Goal: Transaction & Acquisition: Purchase product/service

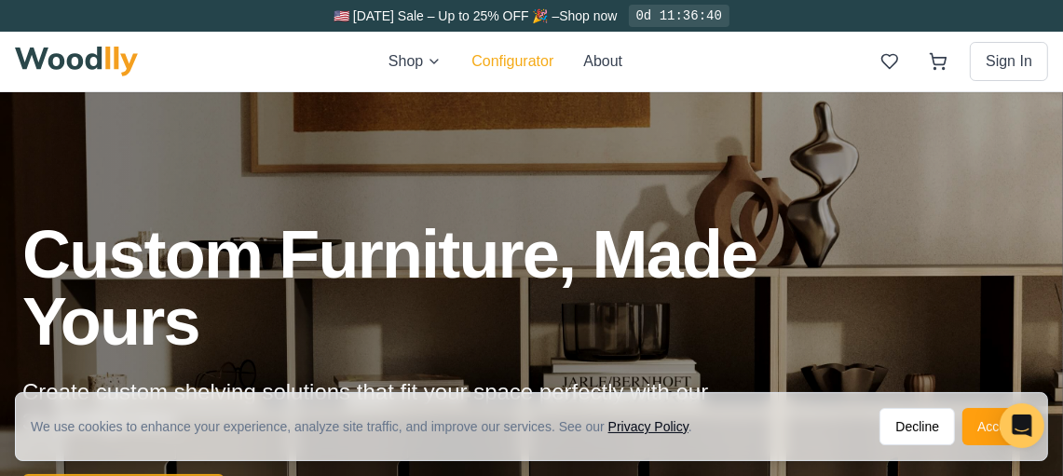
click at [525, 62] on button "Configurator" at bounding box center [512, 61] width 82 height 22
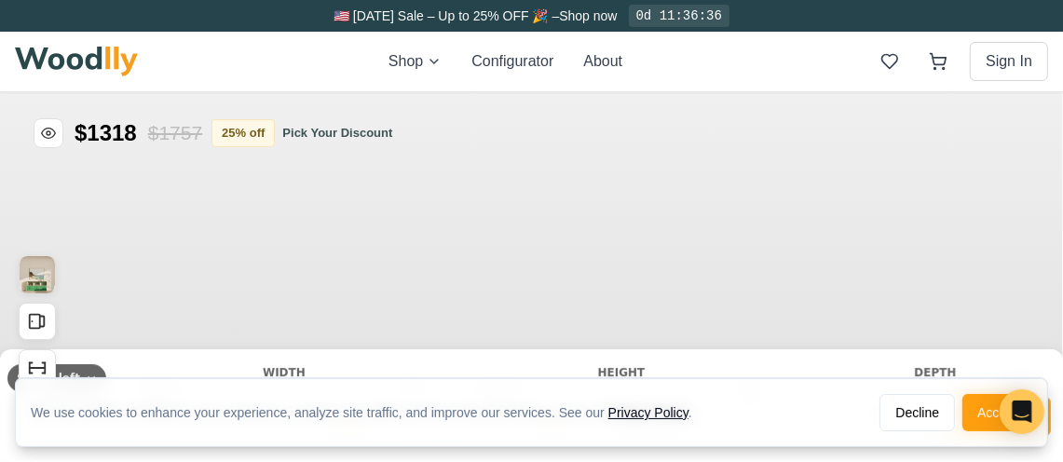
type input "63"
type input "2"
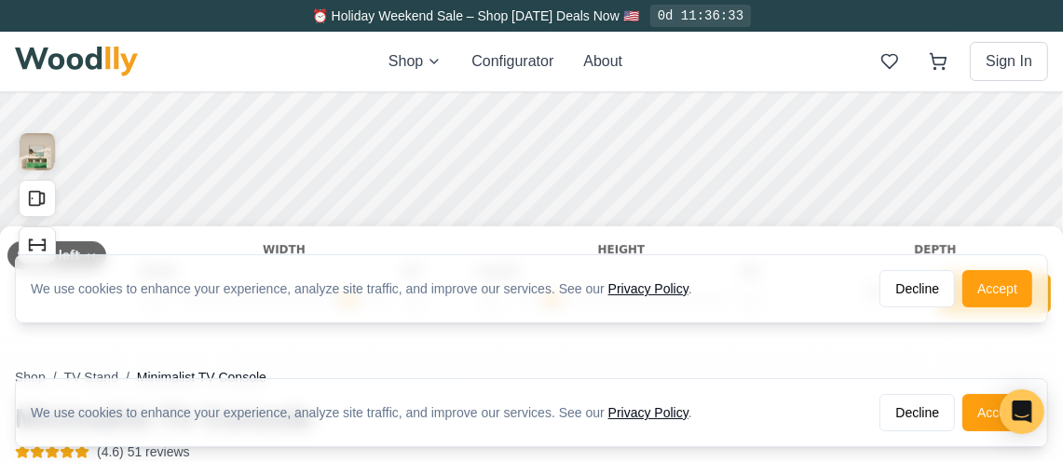
scroll to position [124, 0]
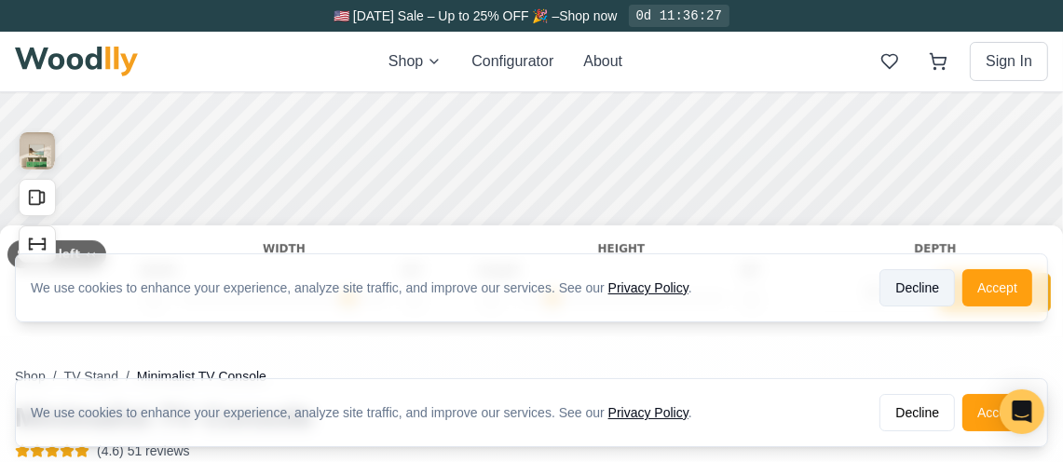
click at [947, 296] on button "Decline" at bounding box center [916, 287] width 75 height 37
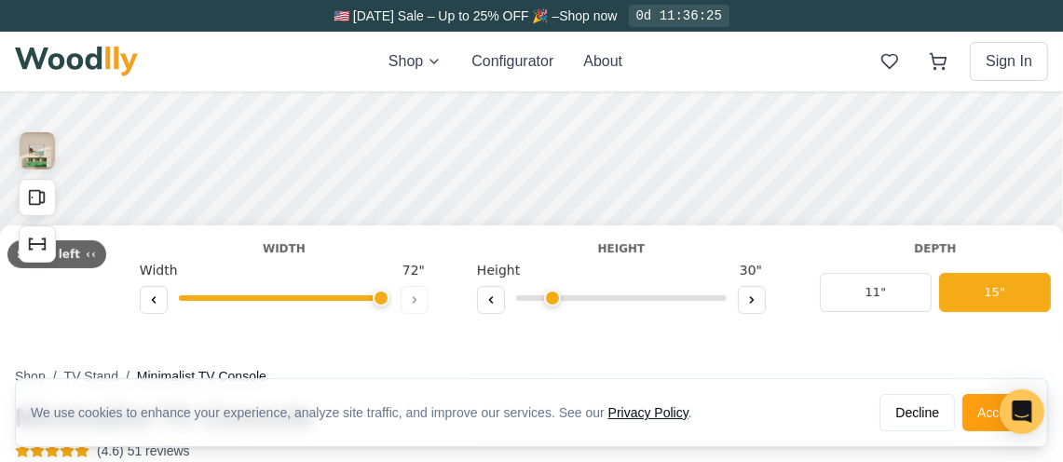
drag, startPoint x: 334, startPoint y: 304, endPoint x: 378, endPoint y: 296, distance: 44.4
type input "72"
click at [378, 296] on input "range" at bounding box center [284, 298] width 211 height 6
drag, startPoint x: 374, startPoint y: 304, endPoint x: 388, endPoint y: 301, distance: 14.2
click at [388, 301] on input "range" at bounding box center [284, 298] width 211 height 6
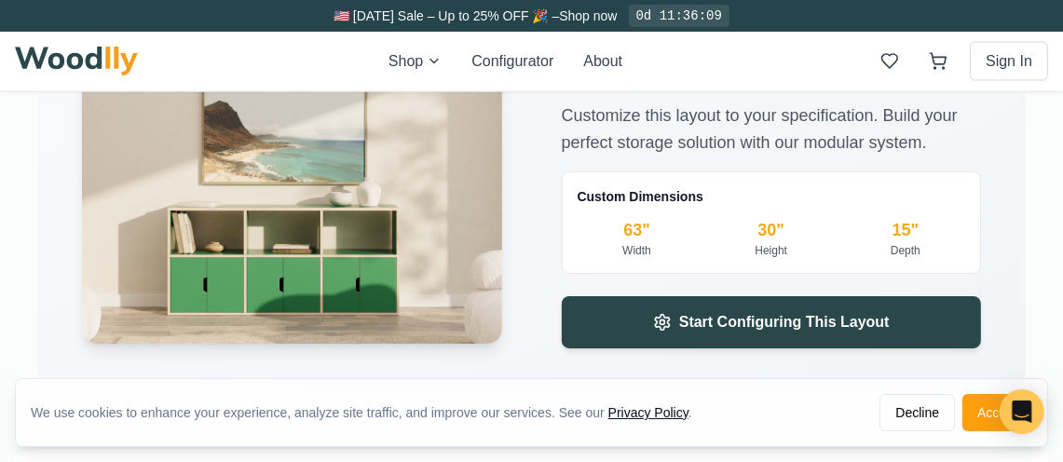
scroll to position [2360, 0]
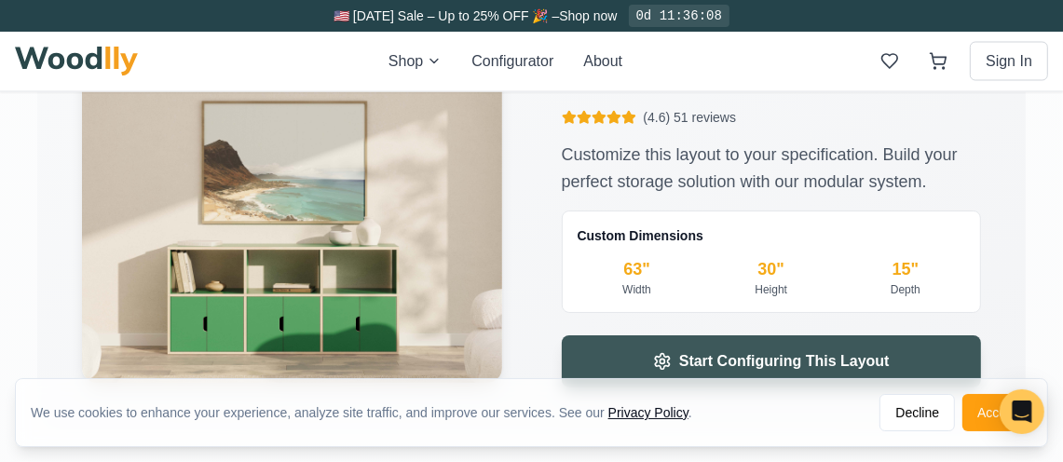
click at [835, 362] on span "Start Configuring This Layout" at bounding box center [784, 361] width 211 height 22
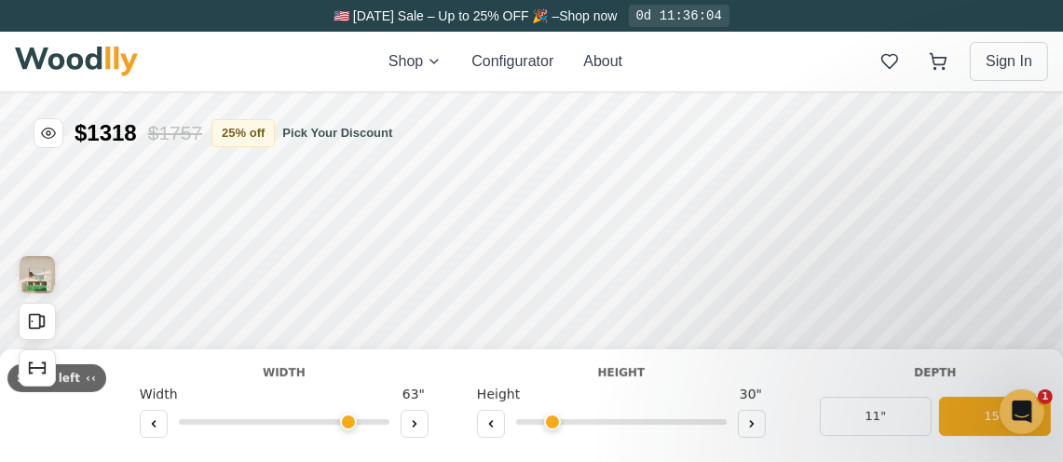
type input "63"
type input "2"
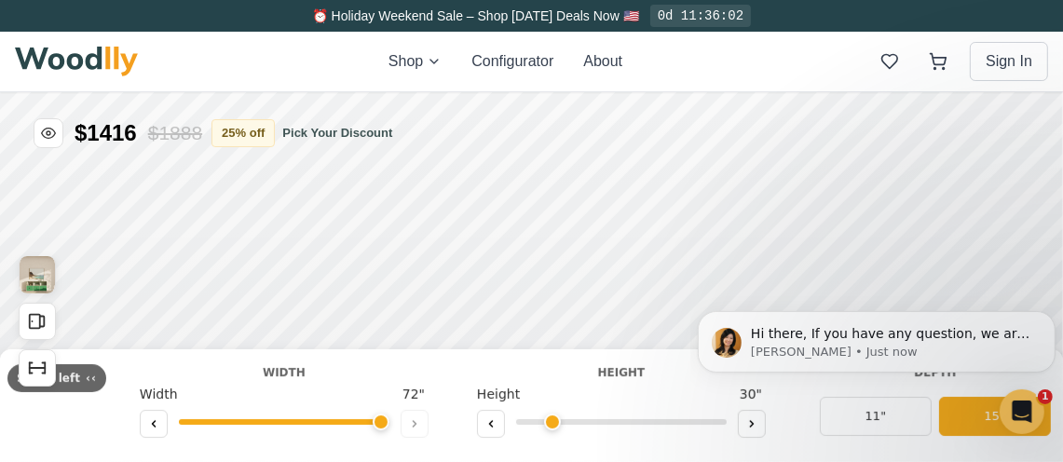
drag, startPoint x: 754, startPoint y: 57, endPoint x: 834, endPoint y: 41, distance: 81.7
type input "72"
click at [932, 42] on input "range" at bounding box center [826, 45] width 211 height 6
click at [58, 63] on img at bounding box center [76, 62] width 123 height 30
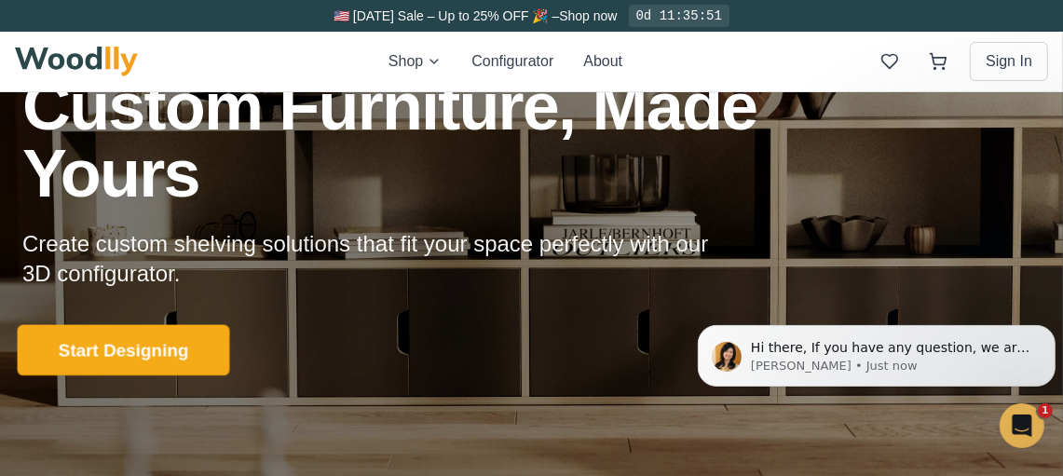
scroll to position [248, 0]
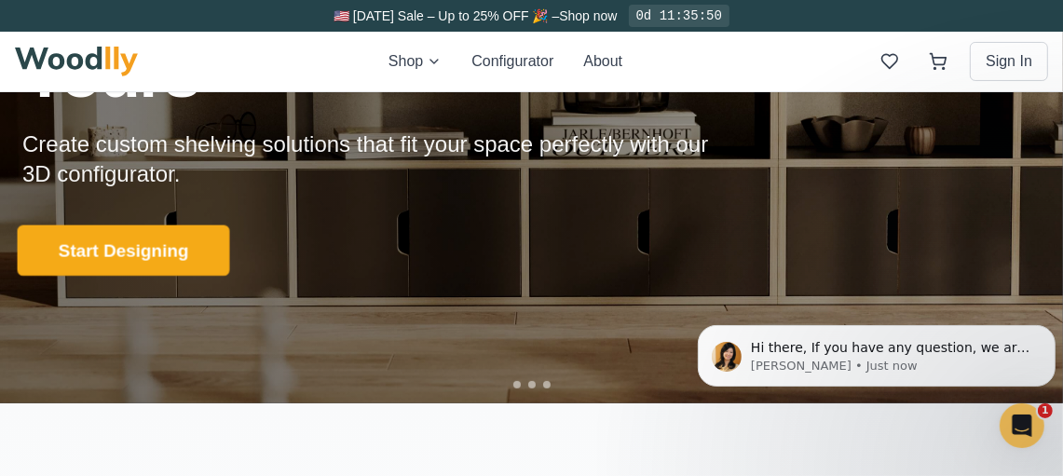
click at [144, 246] on button "Start Designing" at bounding box center [124, 250] width 212 height 51
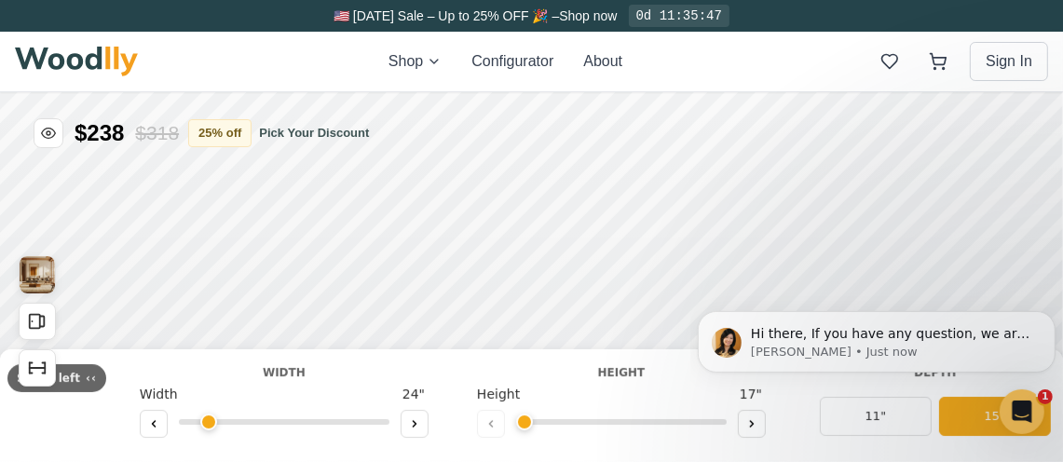
type input "56"
type input "2"
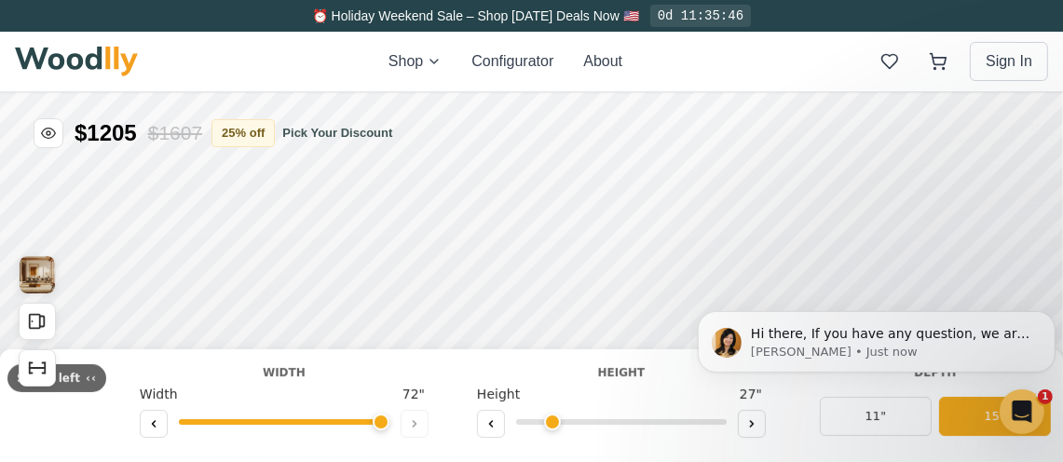
drag, startPoint x: 310, startPoint y: 417, endPoint x: 397, endPoint y: 419, distance: 86.7
type input "72"
click at [389, 419] on input "range" at bounding box center [284, 421] width 211 height 6
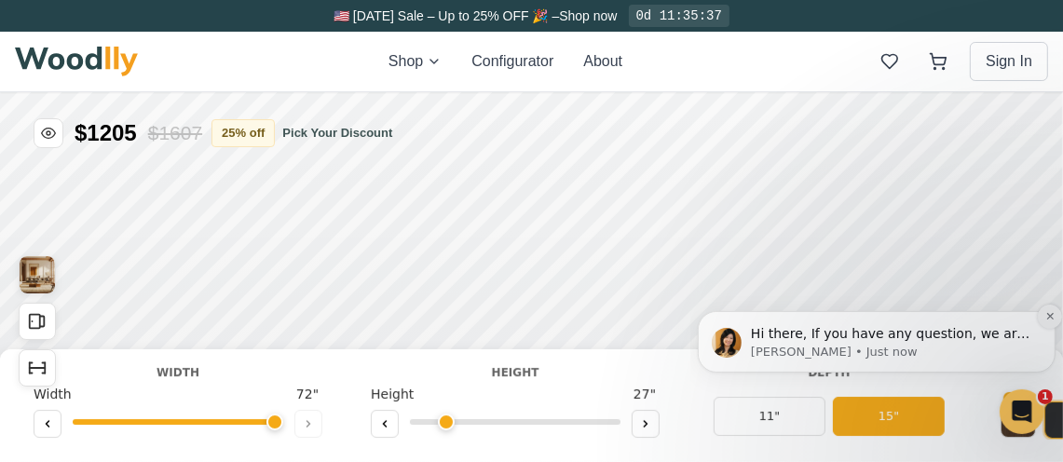
click at [1049, 316] on icon "Dismiss notification" at bounding box center [1048, 315] width 7 height 7
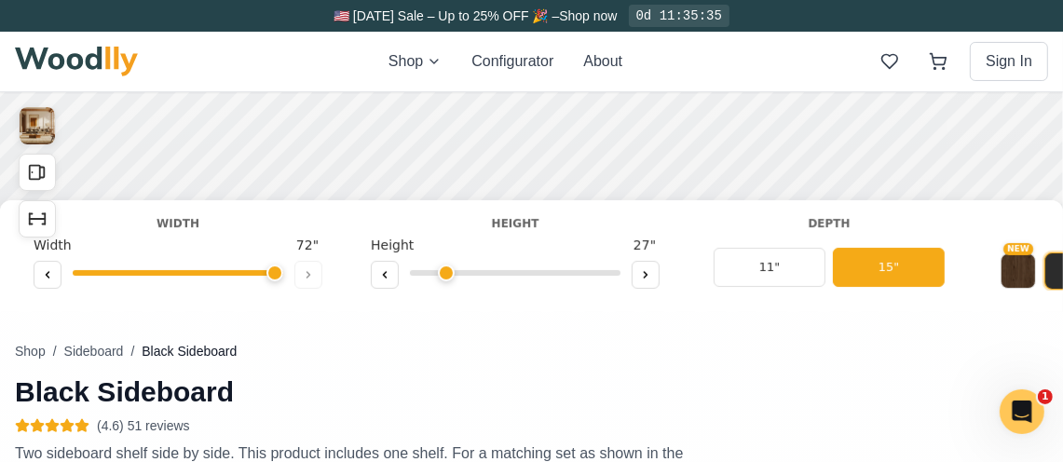
scroll to position [124, 0]
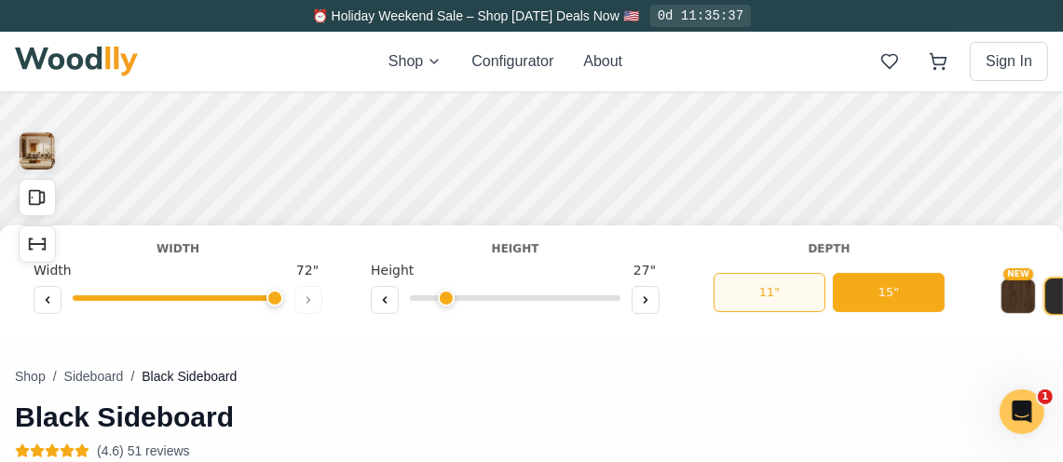
click at [786, 294] on button "11"" at bounding box center [770, 292] width 112 height 39
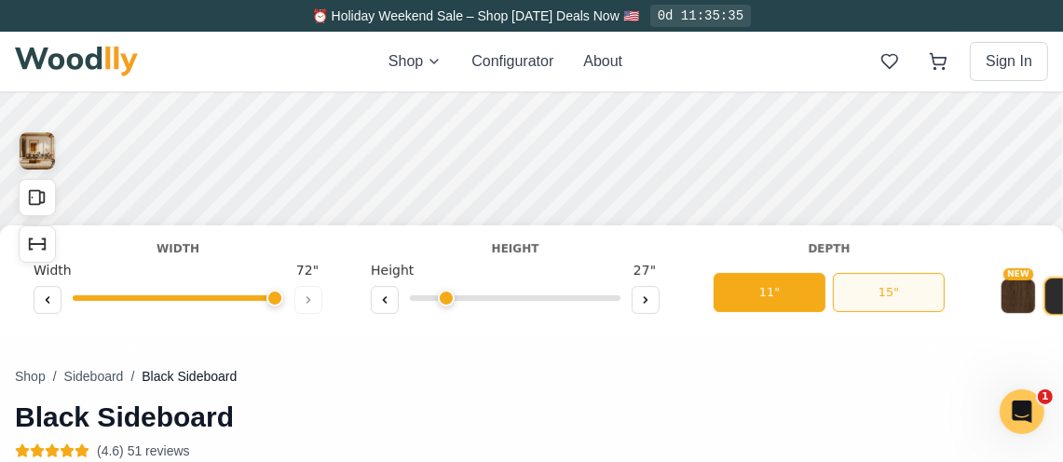
click at [892, 290] on button "15"" at bounding box center [889, 292] width 112 height 39
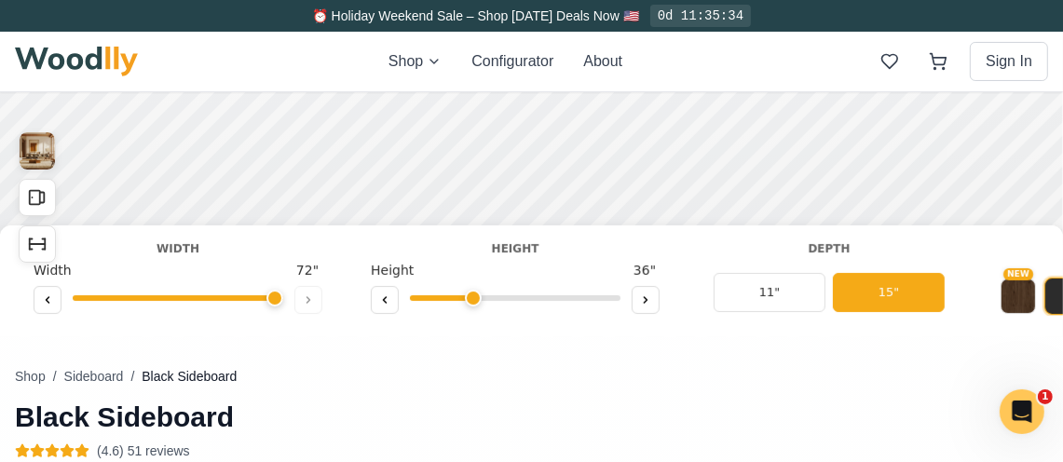
drag, startPoint x: 449, startPoint y: 298, endPoint x: 481, endPoint y: 298, distance: 31.7
click at [481, 298] on input "range" at bounding box center [515, 298] width 211 height 6
drag, startPoint x: 479, startPoint y: 301, endPoint x: 523, endPoint y: 298, distance: 43.9
type input "5"
click at [523, 298] on input "range" at bounding box center [515, 298] width 211 height 6
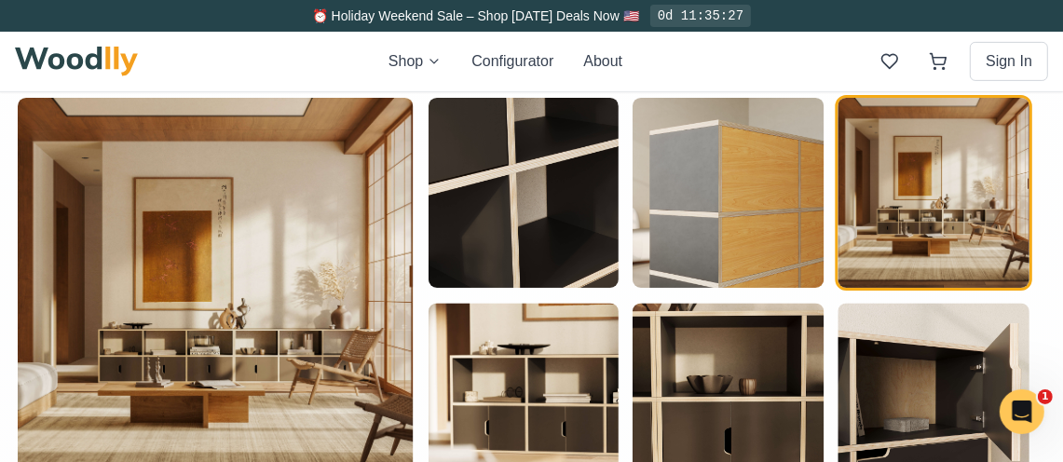
scroll to position [497, 0]
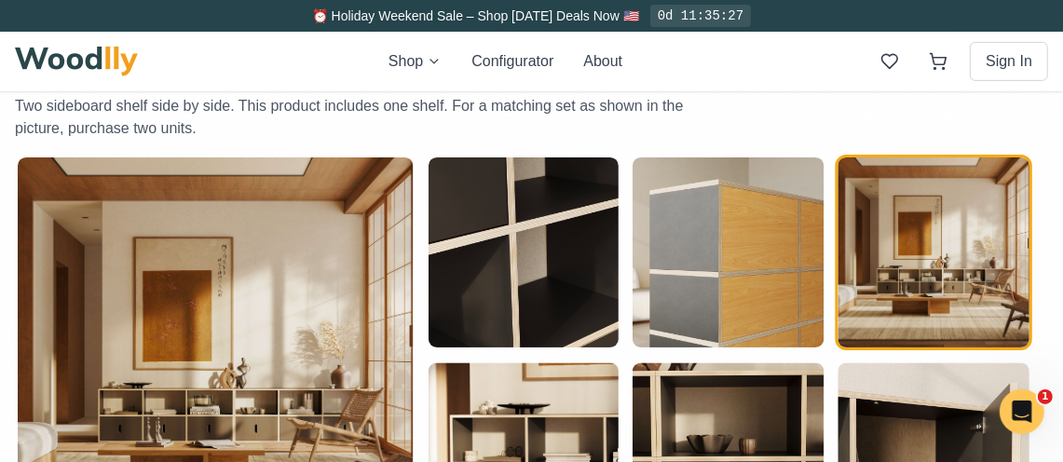
click at [287, 357] on img "button" at bounding box center [216, 355] width 396 height 396
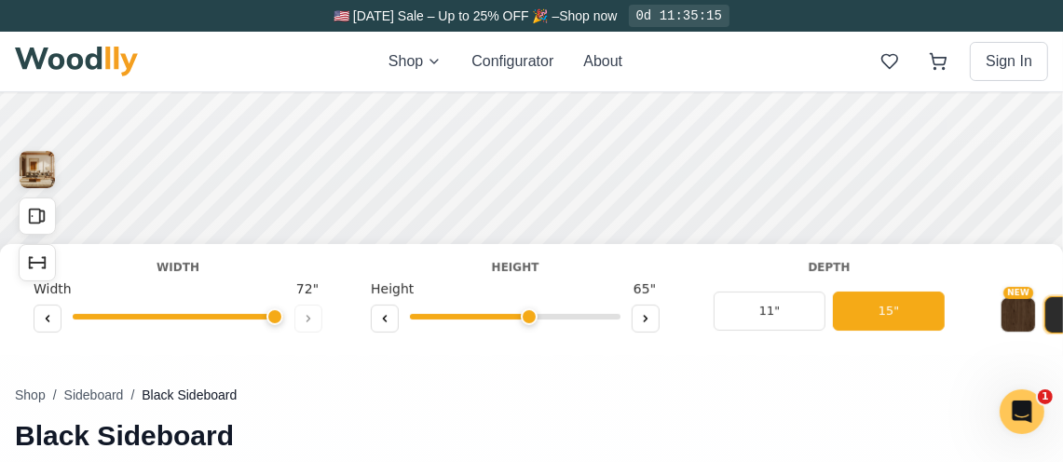
scroll to position [124, 0]
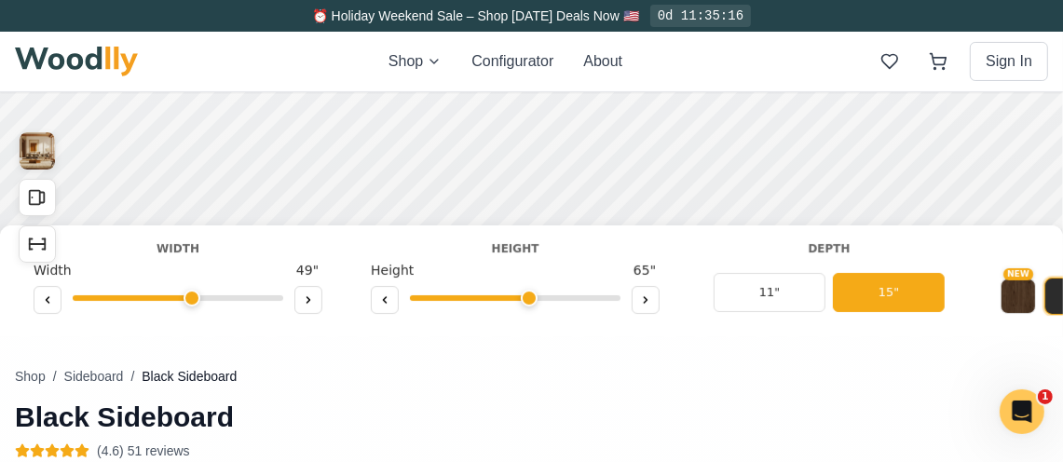
drag, startPoint x: 276, startPoint y: 300, endPoint x: 192, endPoint y: 321, distance: 86.5
click at [192, 301] on input "range" at bounding box center [178, 298] width 211 height 6
drag, startPoint x: 192, startPoint y: 302, endPoint x: 179, endPoint y: 297, distance: 13.8
type input "45"
click at [179, 297] on input "range" at bounding box center [178, 298] width 211 height 6
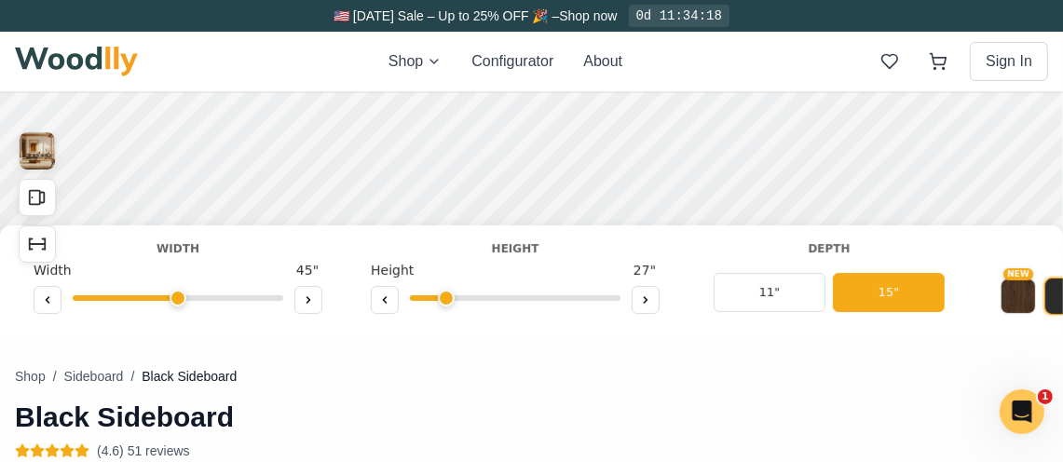
drag, startPoint x: 528, startPoint y: 299, endPoint x: 438, endPoint y: 309, distance: 90.9
click at [438, 301] on input "range" at bounding box center [515, 298] width 211 height 6
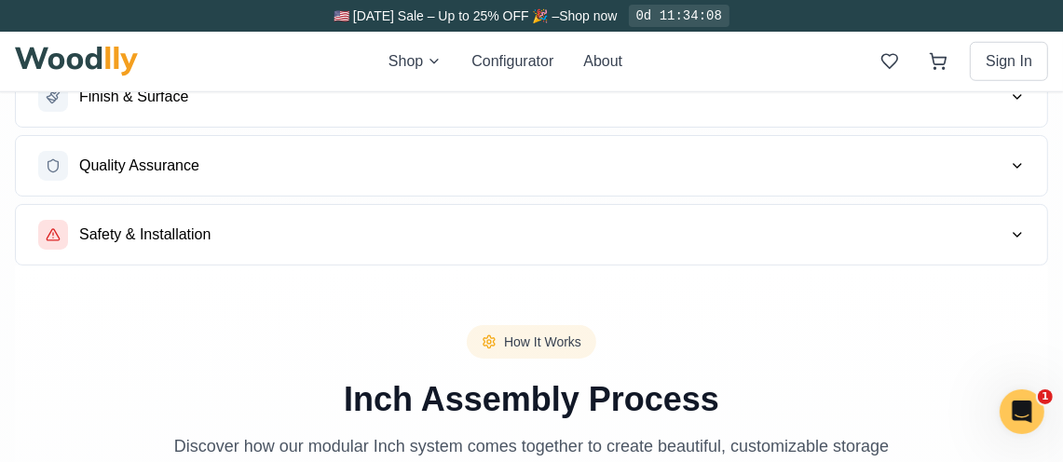
scroll to position [993, 0]
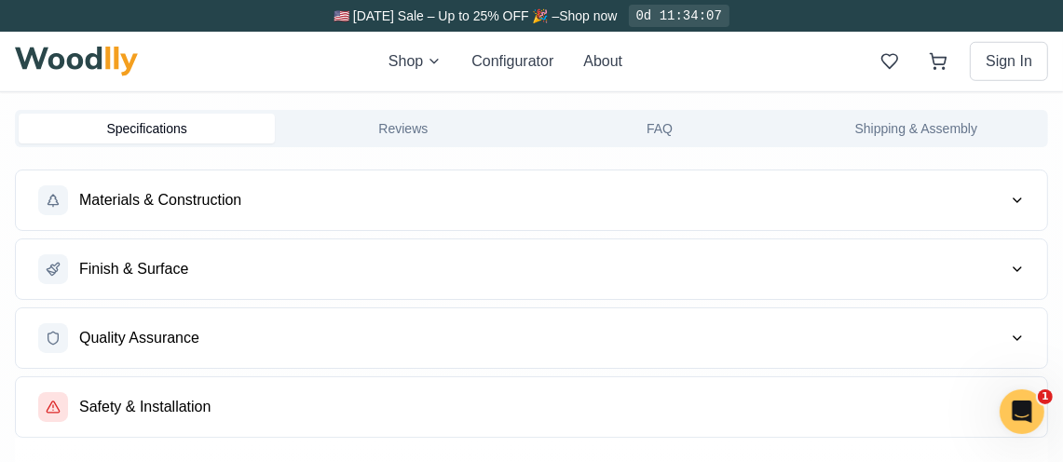
click at [212, 195] on span "Materials & Construction" at bounding box center [160, 200] width 162 height 22
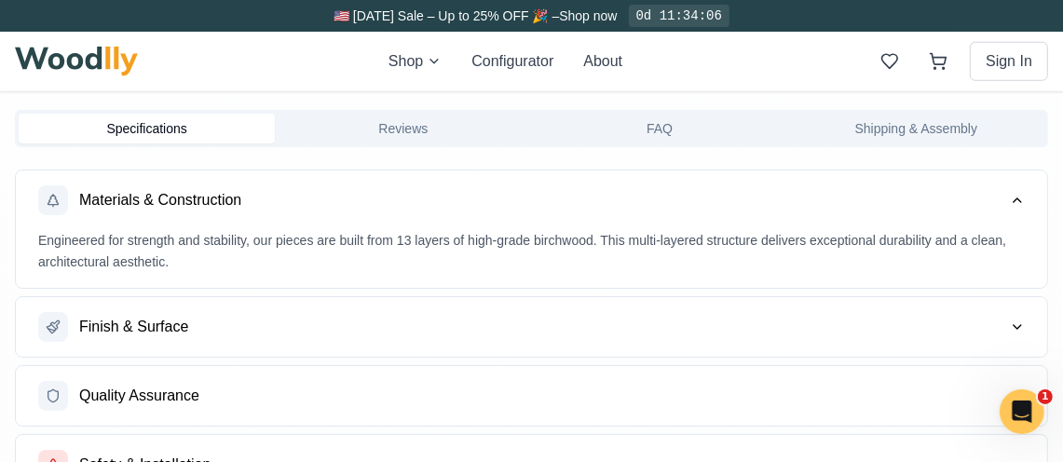
click at [215, 335] on button "Finish & Surface" at bounding box center [531, 327] width 1031 height 60
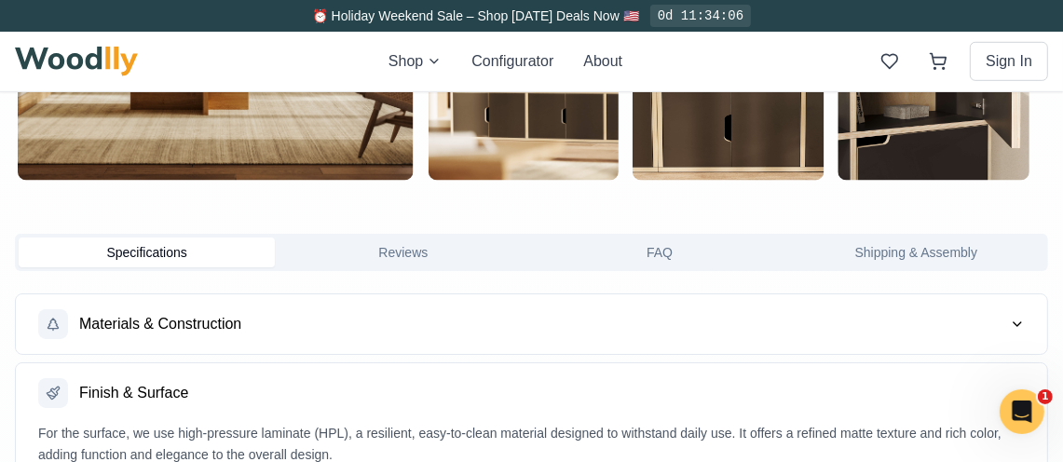
scroll to position [1117, 0]
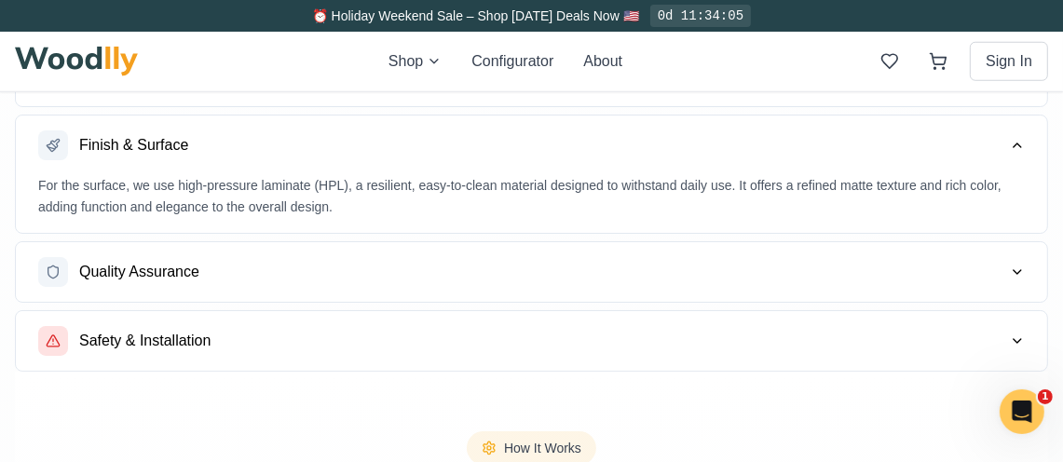
click at [288, 271] on button "Quality Assurance" at bounding box center [531, 272] width 1031 height 60
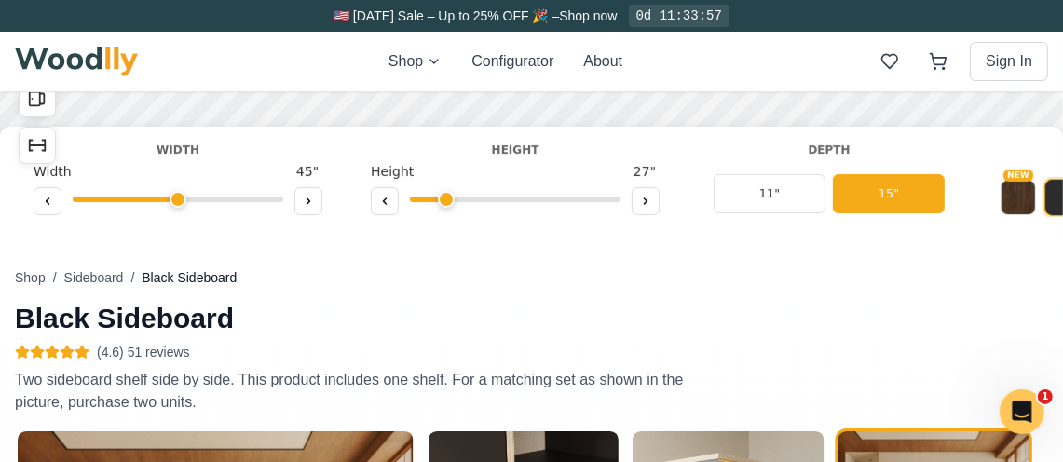
scroll to position [0, 0]
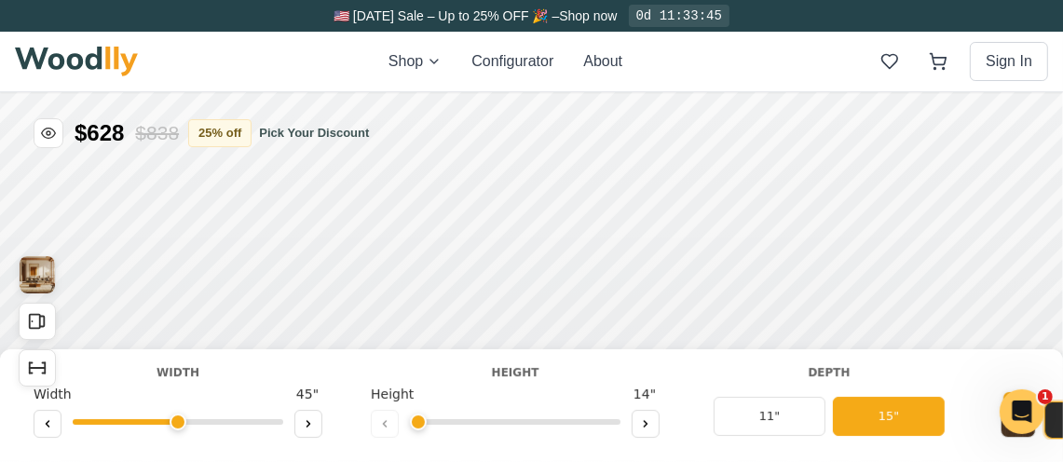
drag, startPoint x: 444, startPoint y: 421, endPoint x: 412, endPoint y: 432, distance: 34.5
click at [412, 424] on input "range" at bounding box center [515, 421] width 211 height 6
click at [647, 427] on icon at bounding box center [645, 422] width 11 height 11
type input "2"
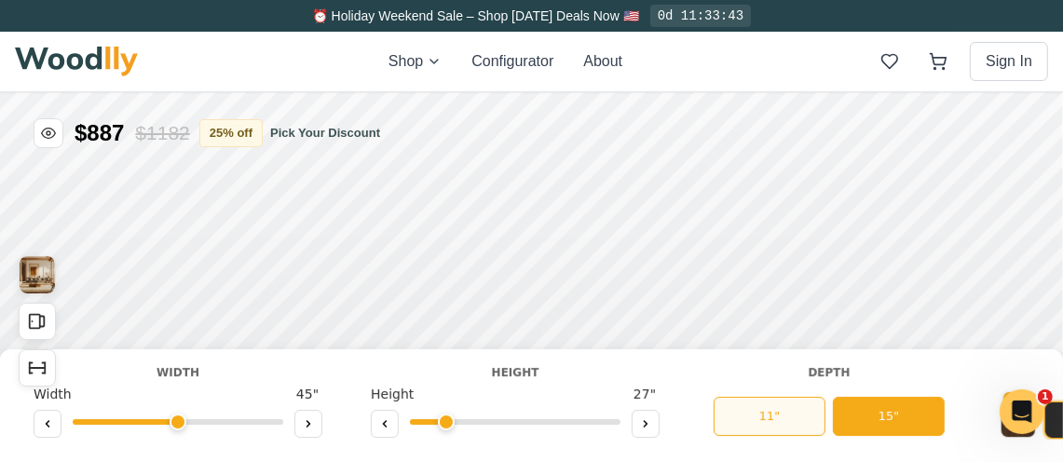
click at [802, 418] on button "11"" at bounding box center [770, 415] width 112 height 39
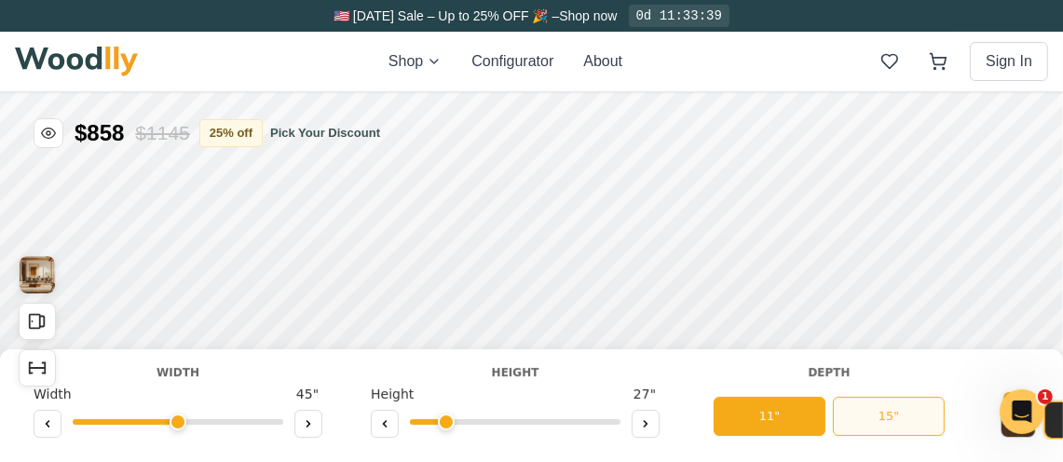
click at [887, 417] on button "15"" at bounding box center [889, 415] width 112 height 39
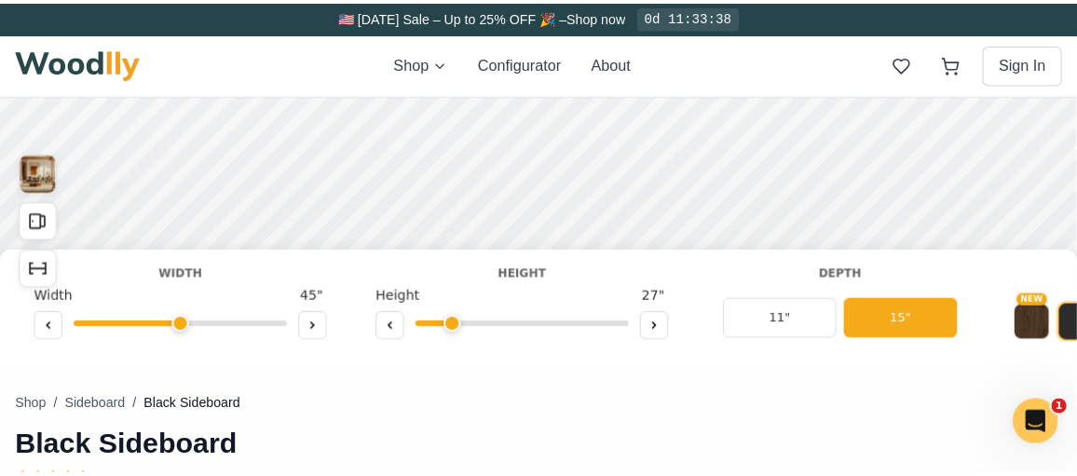
scroll to position [124, 0]
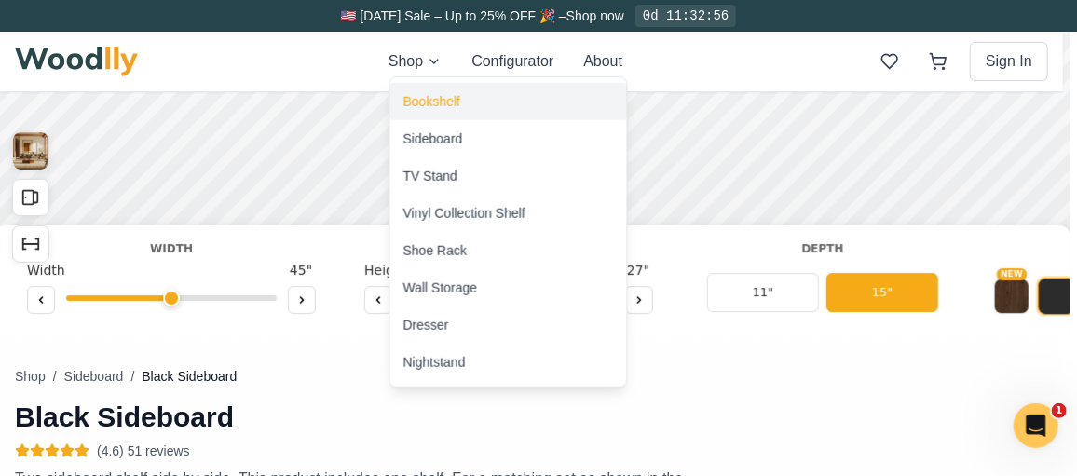
click at [437, 98] on div "Bookshelf" at bounding box center [431, 101] width 57 height 19
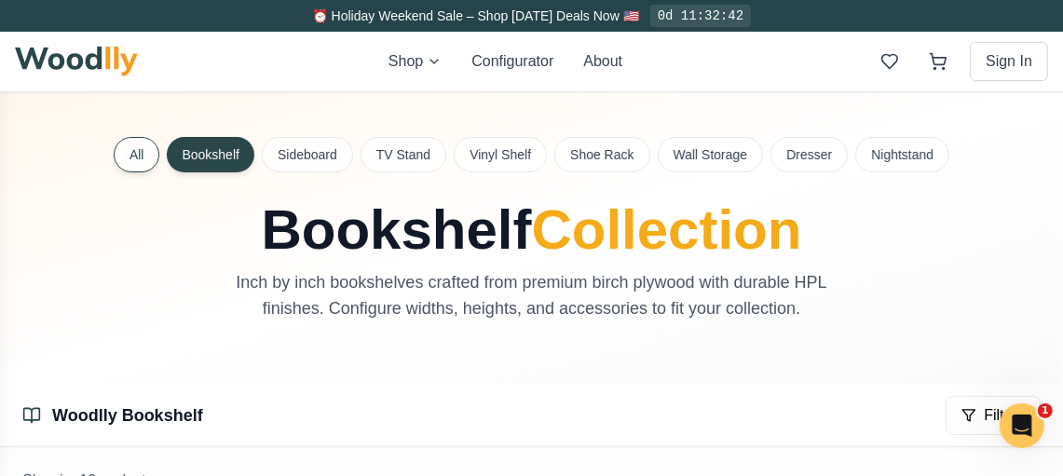
click at [142, 154] on button "All" at bounding box center [137, 154] width 47 height 35
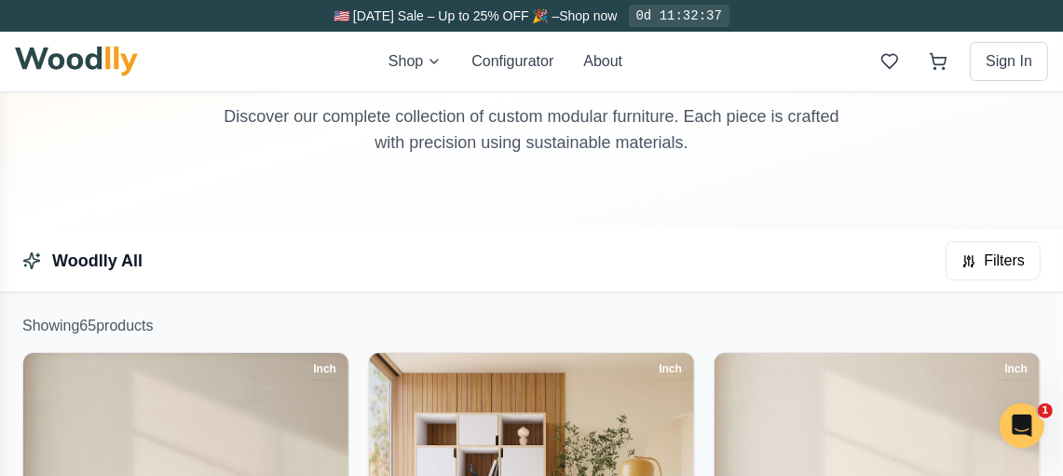
scroll to position [248, 0]
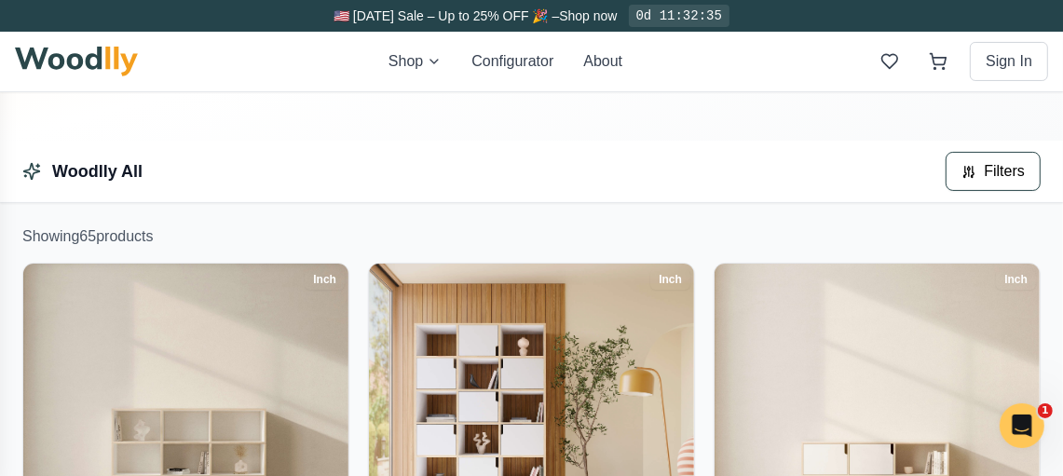
click at [999, 168] on span "Filters" at bounding box center [1004, 171] width 41 height 22
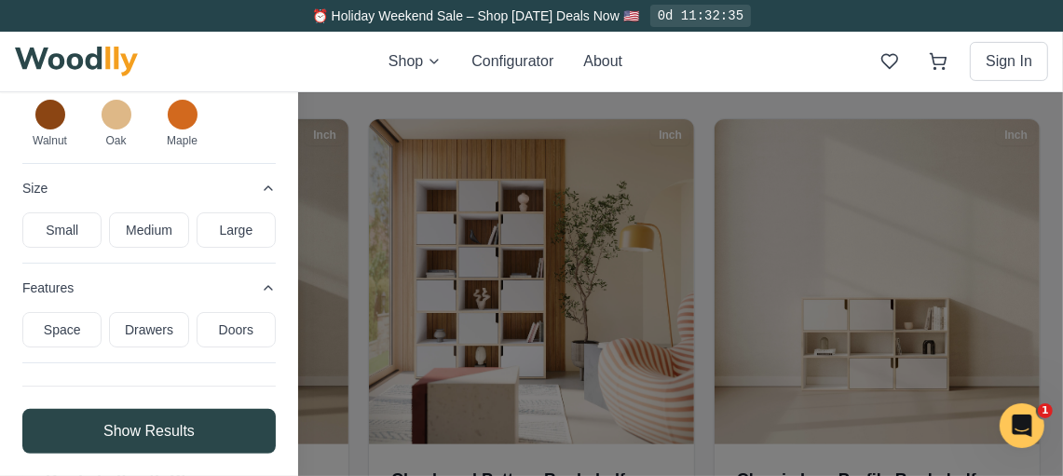
scroll to position [497, 0]
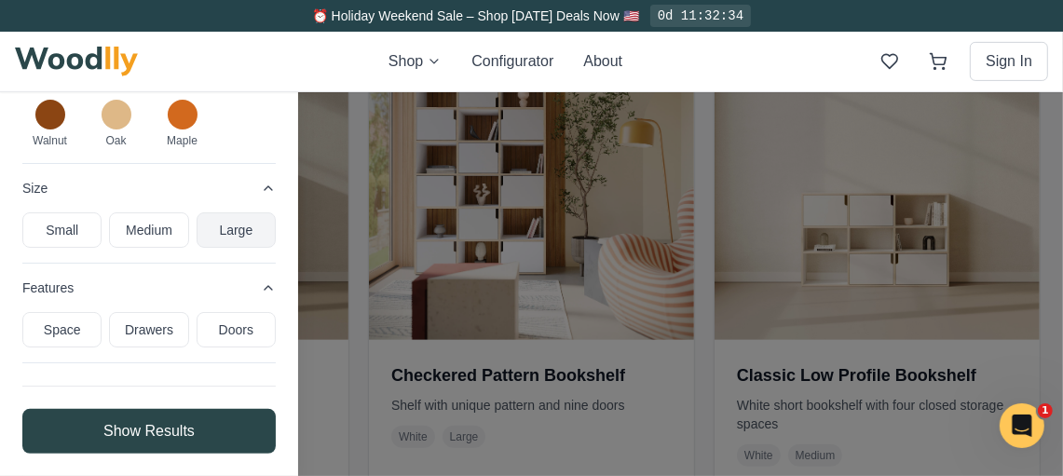
click at [235, 239] on button "Large" at bounding box center [236, 229] width 79 height 35
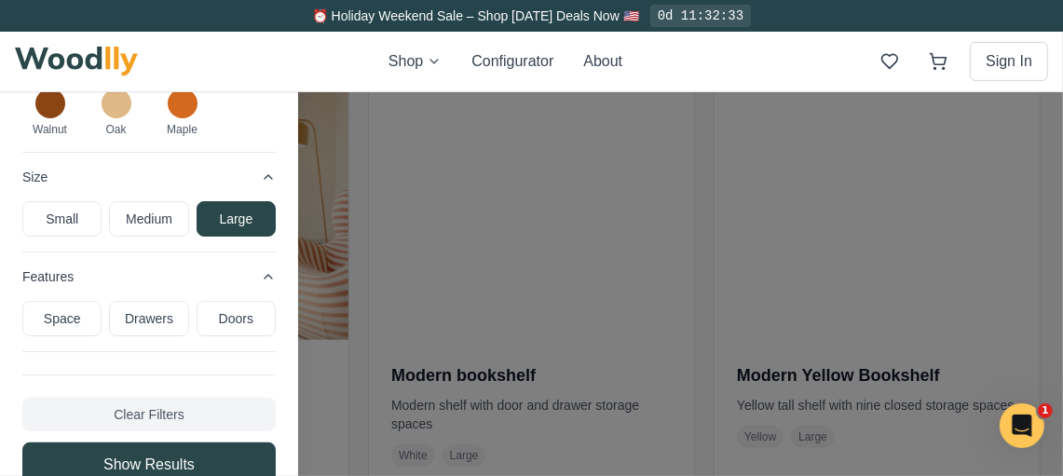
scroll to position [312, 0]
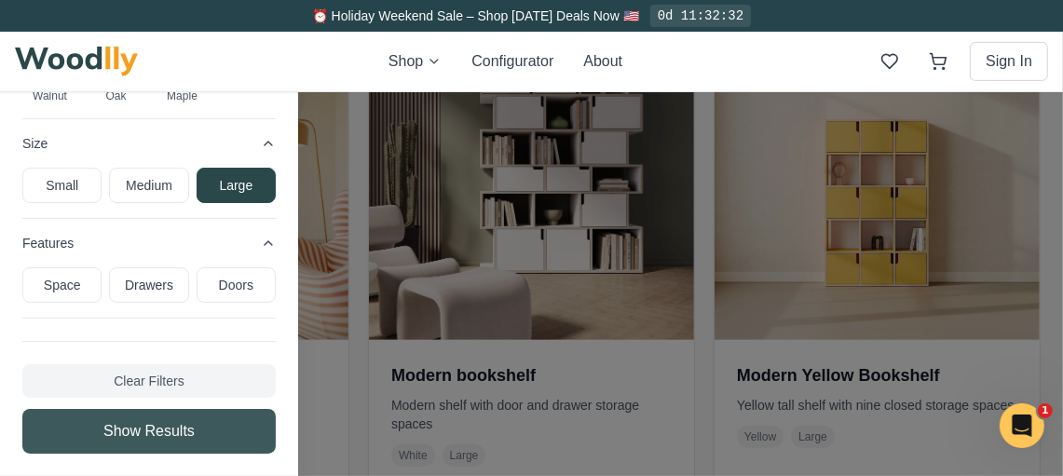
click at [197, 429] on button "Show Results" at bounding box center [148, 431] width 253 height 45
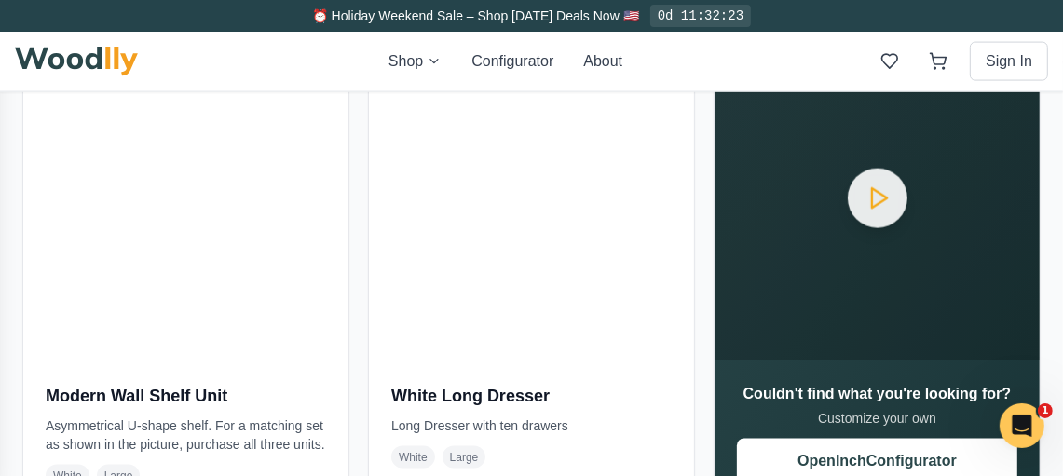
scroll to position [2111, 0]
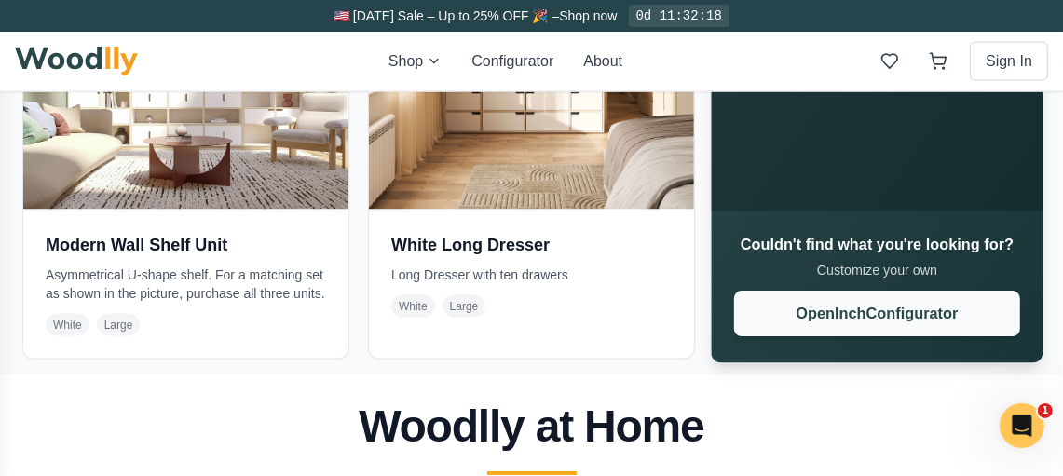
click at [907, 308] on button "Open Inch Configurator" at bounding box center [877, 315] width 286 height 46
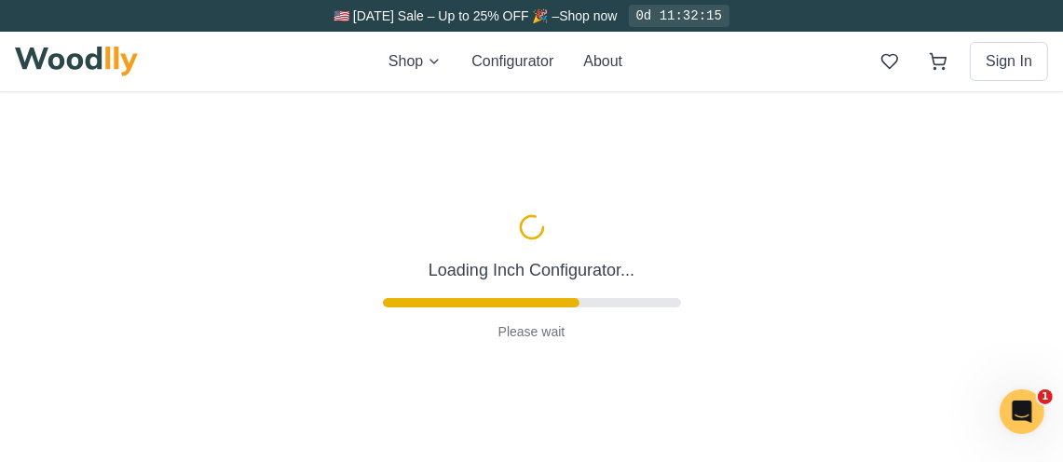
type input "50"
type input "6"
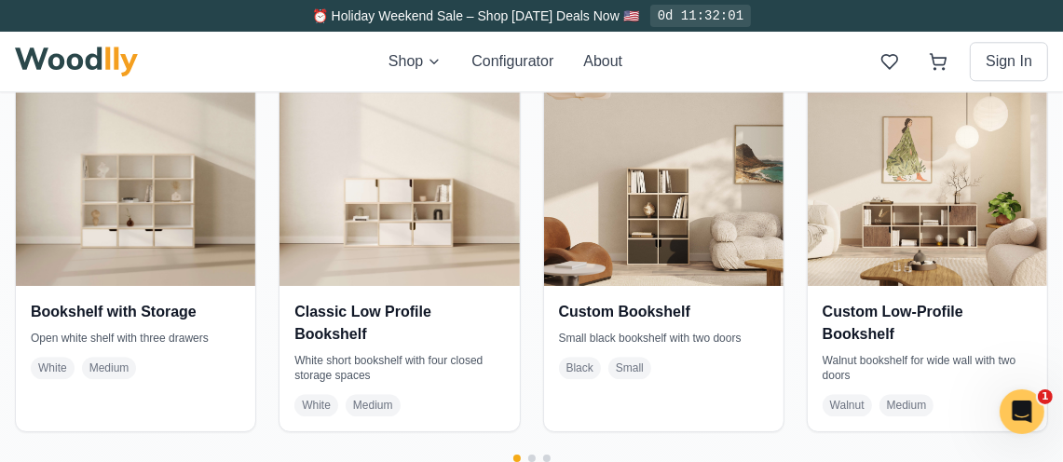
scroll to position [3477, 0]
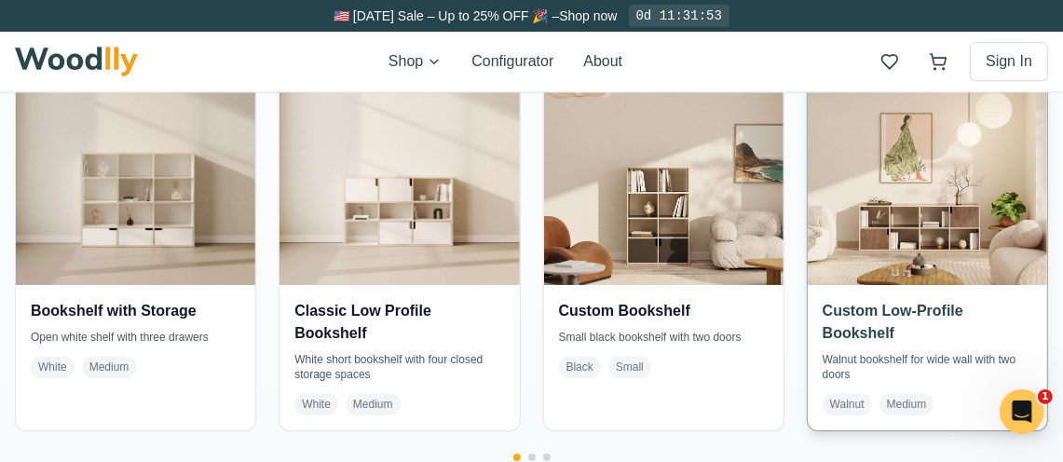
click at [886, 314] on h4 "Custom Low-Profile Bookshelf" at bounding box center [928, 322] width 210 height 45
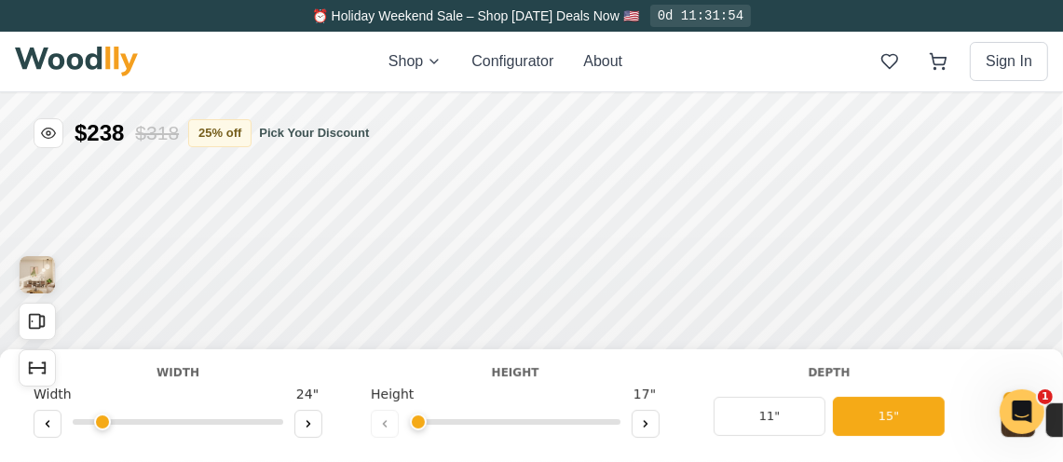
type input "68"
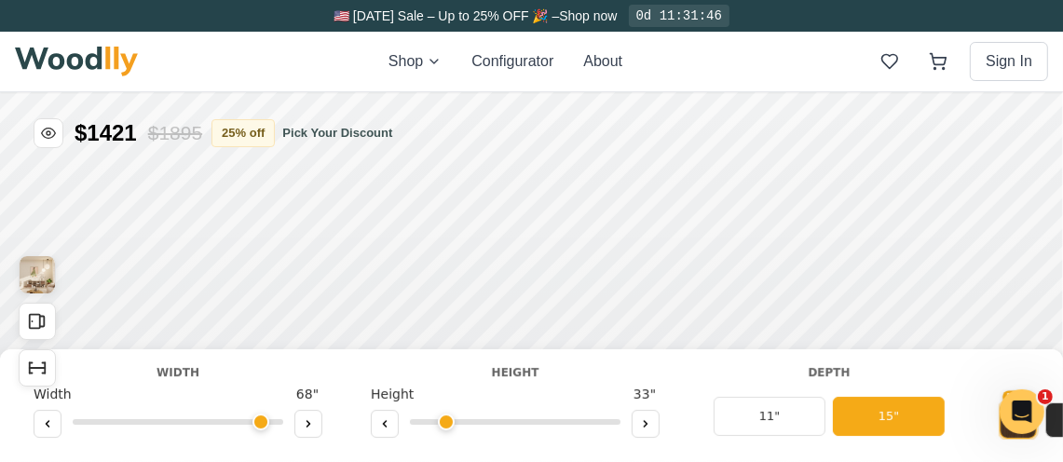
click at [381, 426] on icon at bounding box center [384, 422] width 11 height 11
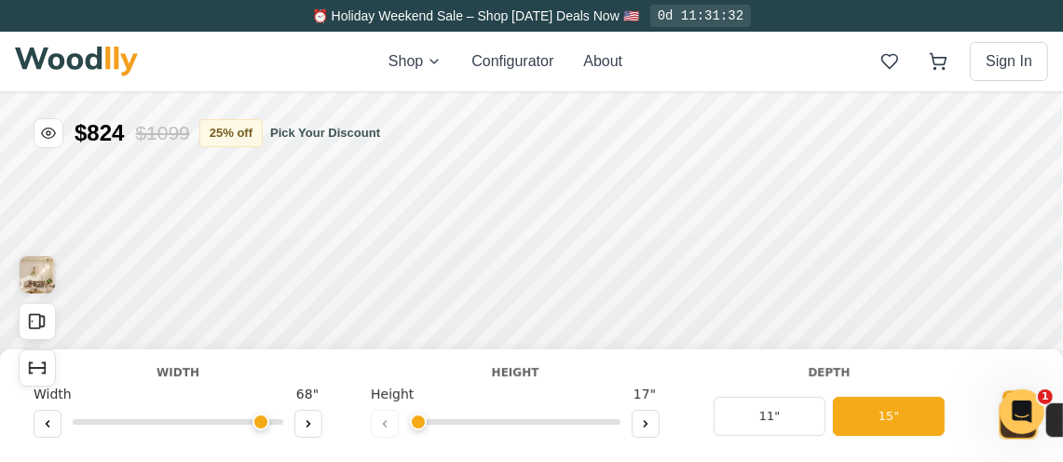
click at [696, 375] on div "Depth 11" 15"" at bounding box center [829, 404] width 272 height 83
click at [649, 426] on icon at bounding box center [645, 422] width 11 height 11
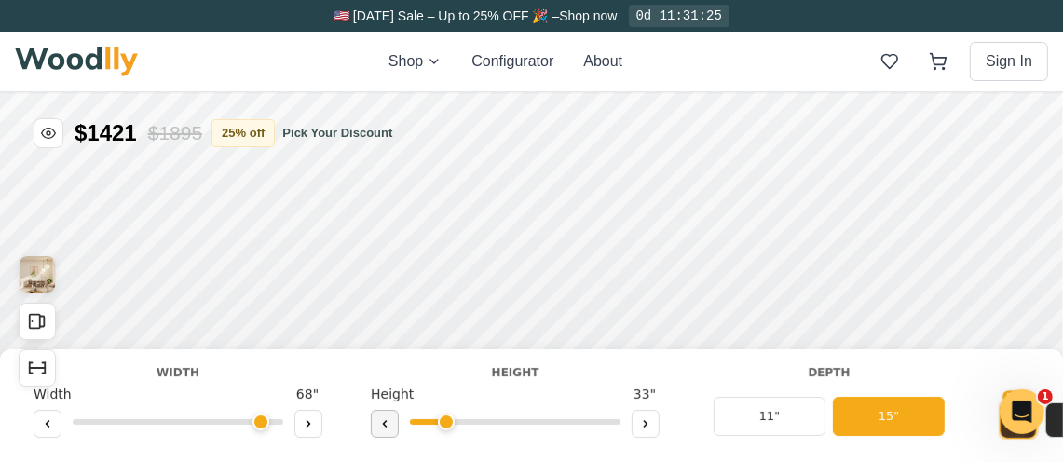
click at [381, 426] on icon at bounding box center [384, 422] width 11 height 11
type input "1"
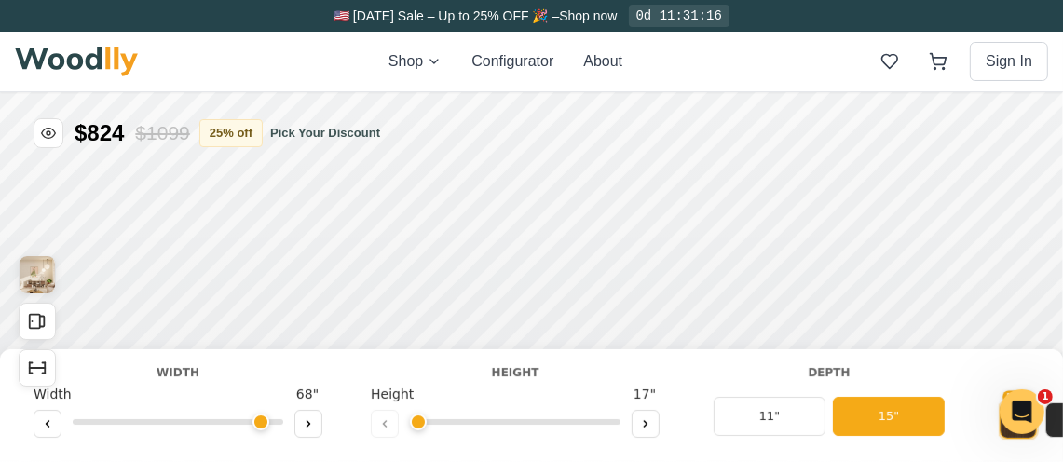
click at [74, 67] on img at bounding box center [76, 62] width 123 height 30
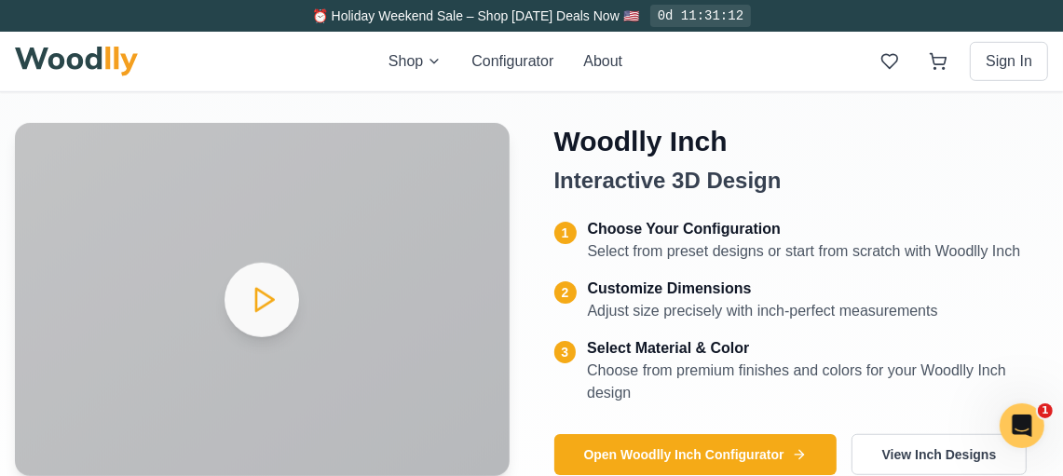
scroll to position [869, 0]
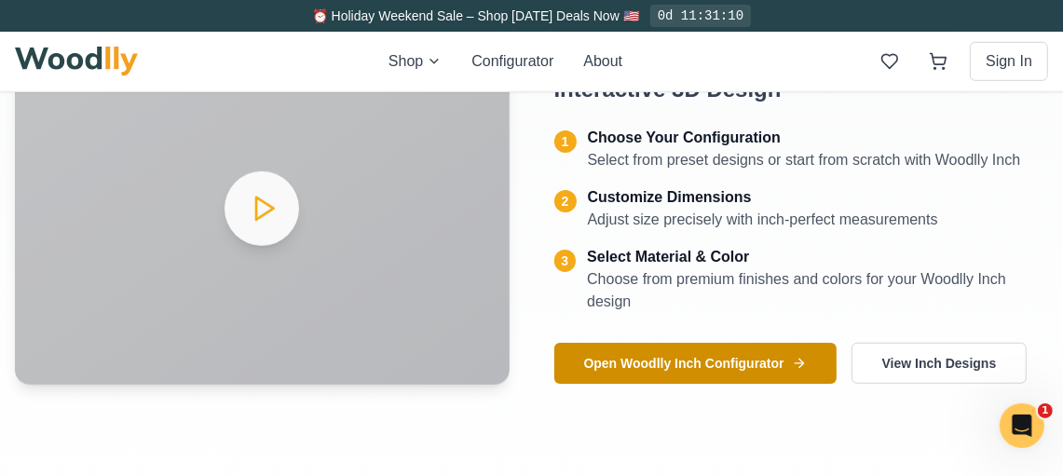
click at [742, 370] on button "Open Woodlly Inch Configurator" at bounding box center [695, 363] width 282 height 41
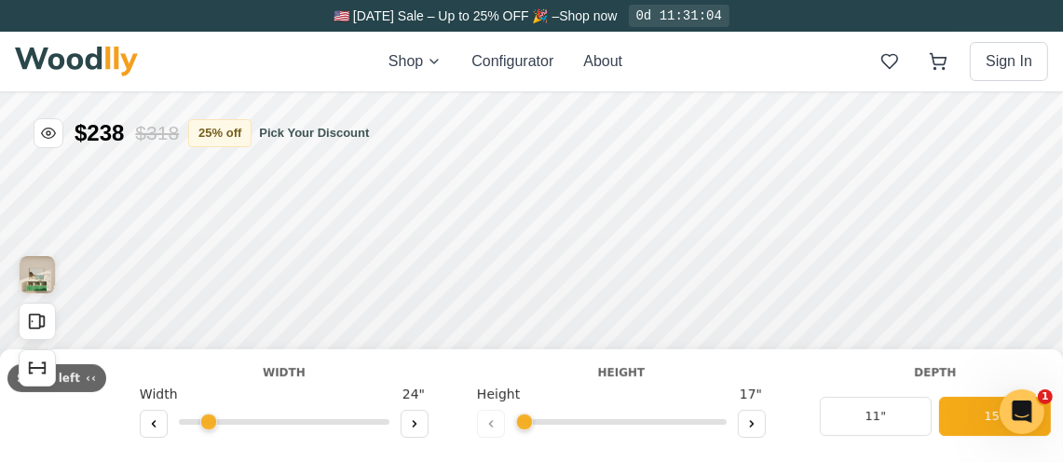
type input "63"
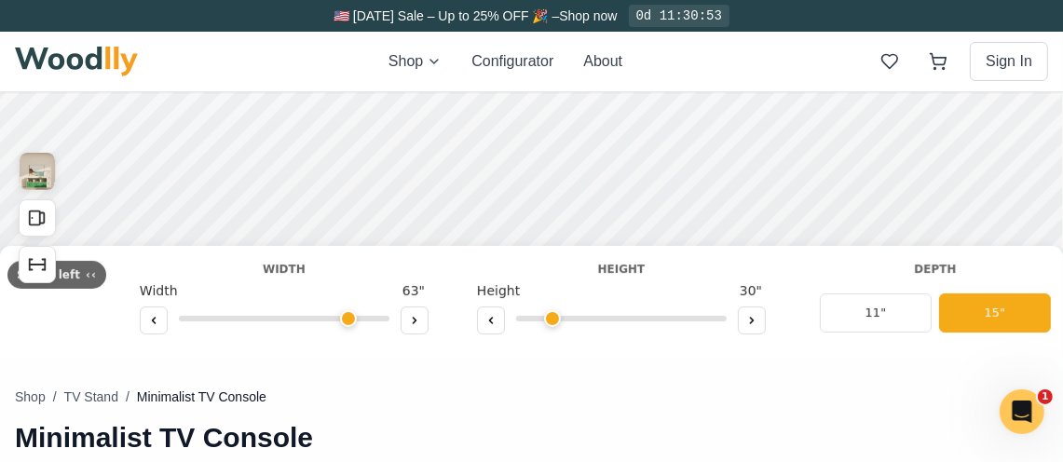
scroll to position [124, 0]
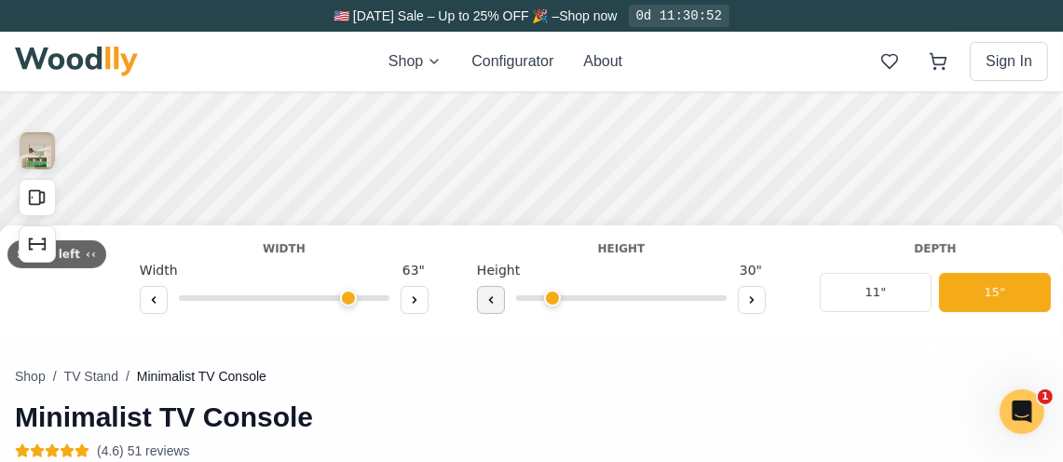
click at [489, 302] on icon at bounding box center [490, 300] width 3 height 6
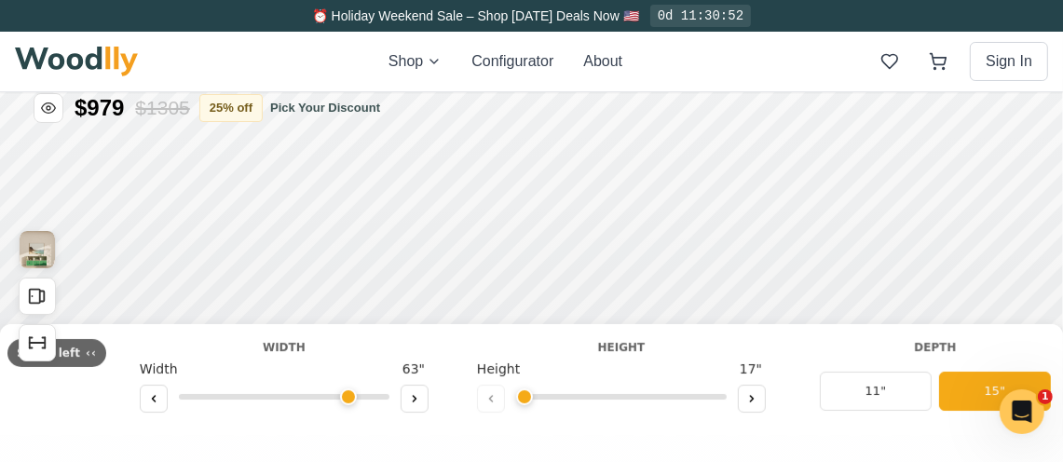
scroll to position [0, 0]
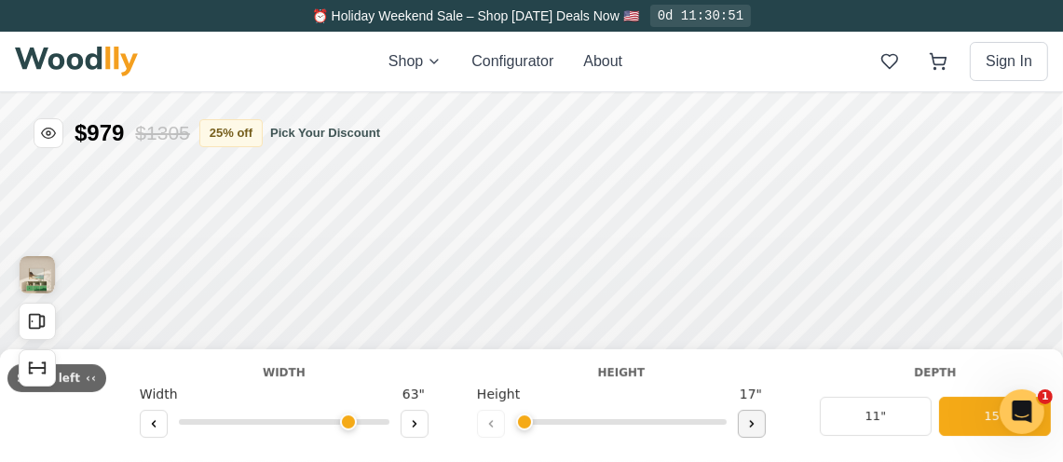
click at [746, 428] on icon at bounding box center [751, 422] width 11 height 11
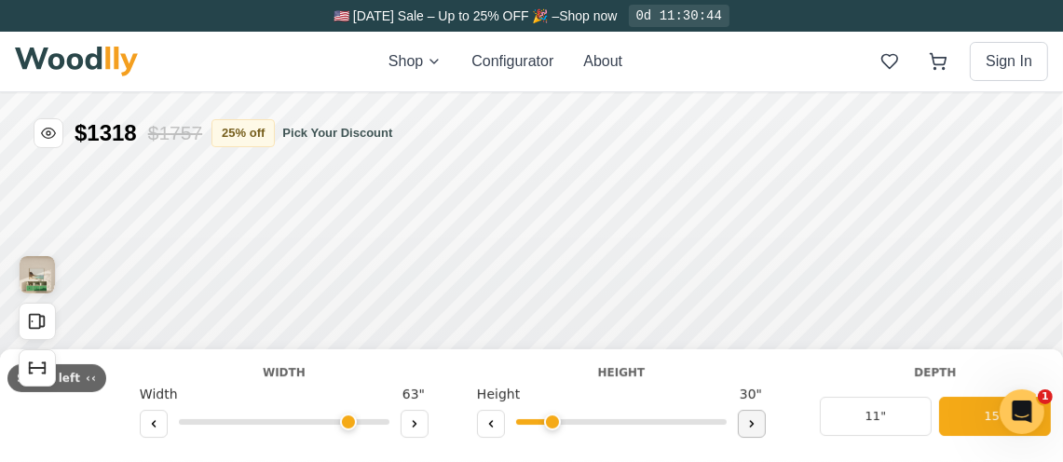
click at [746, 428] on icon at bounding box center [751, 422] width 11 height 11
click at [483, 423] on button at bounding box center [491, 423] width 28 height 28
type input "2"
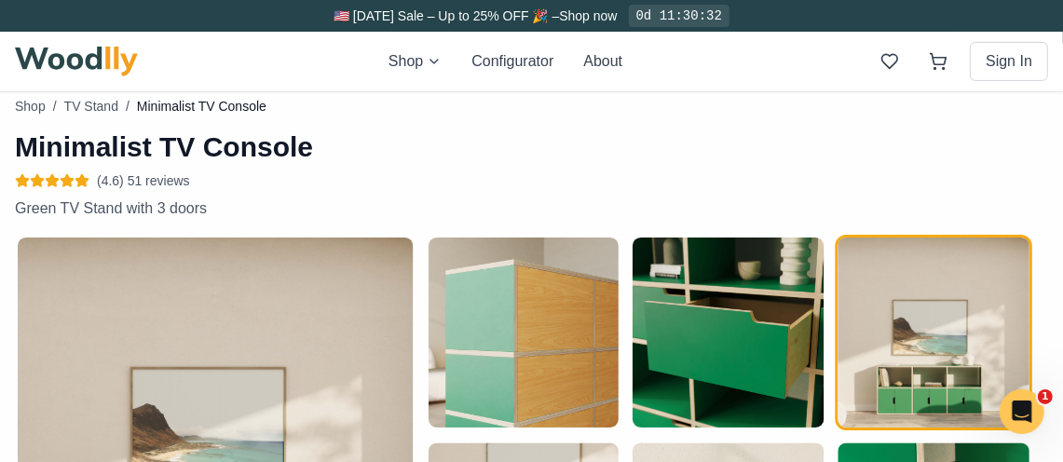
scroll to position [620, 0]
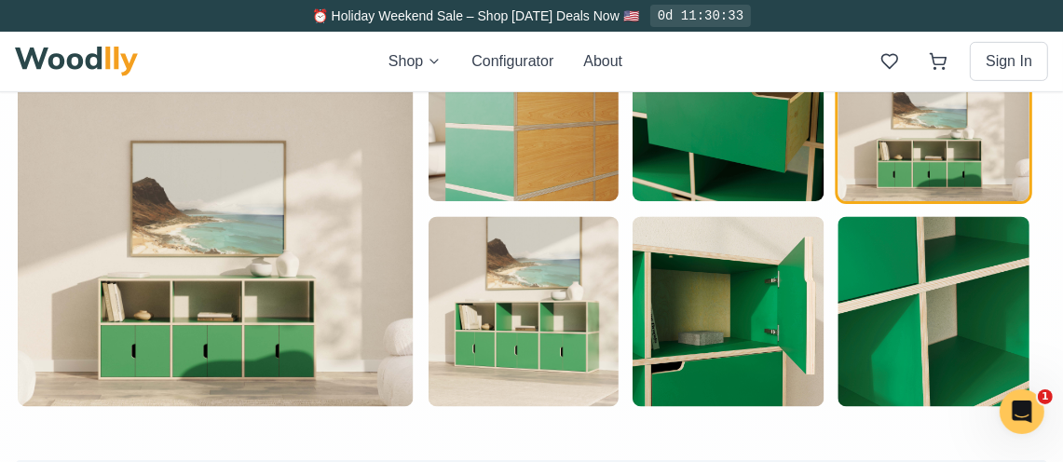
click at [224, 297] on img "button" at bounding box center [216, 209] width 396 height 396
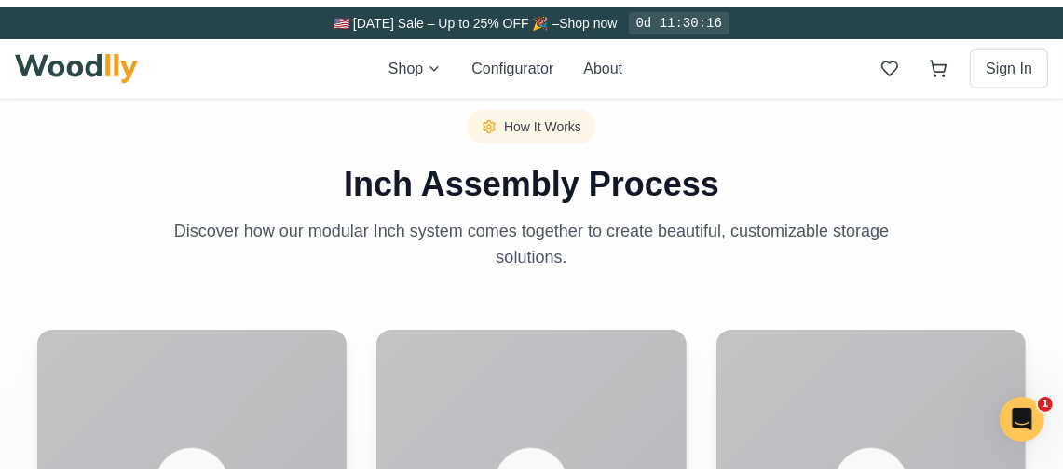
scroll to position [0, 0]
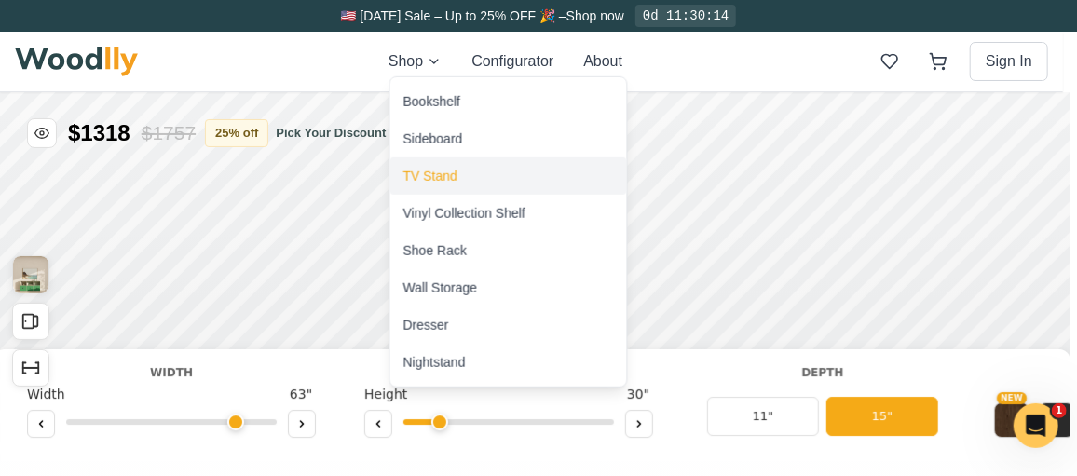
click at [429, 172] on div "TV Stand" at bounding box center [430, 176] width 54 height 19
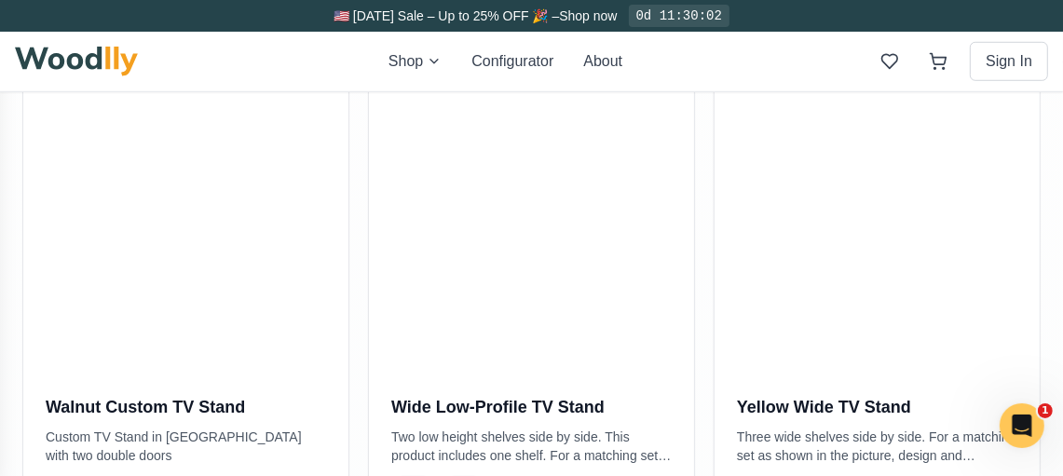
scroll to position [901, 0]
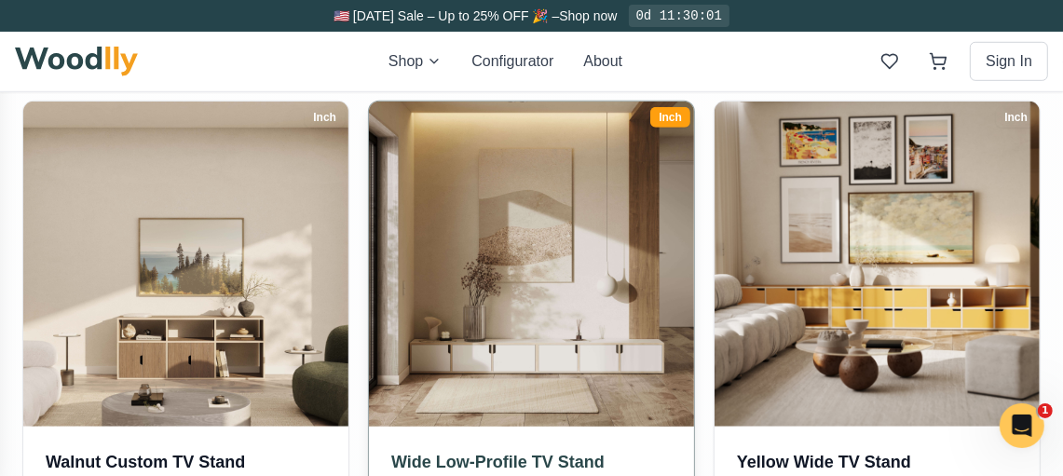
click at [521, 307] on img at bounding box center [531, 263] width 341 height 341
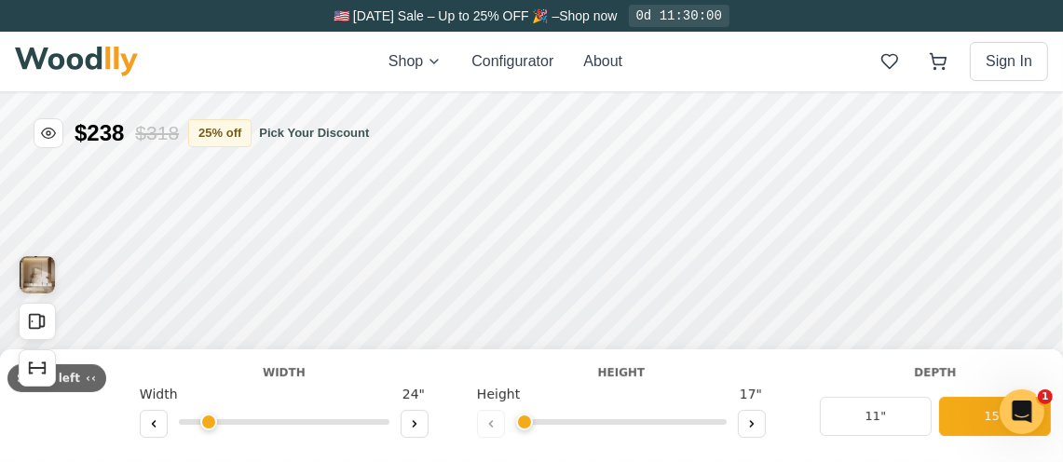
type input "54"
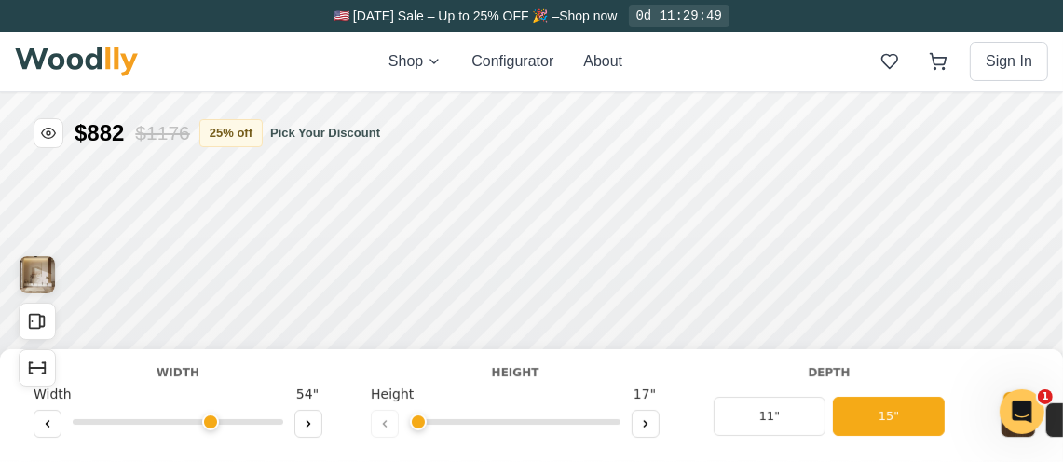
click at [814, 370] on div "Depth" at bounding box center [829, 371] width 242 height 17
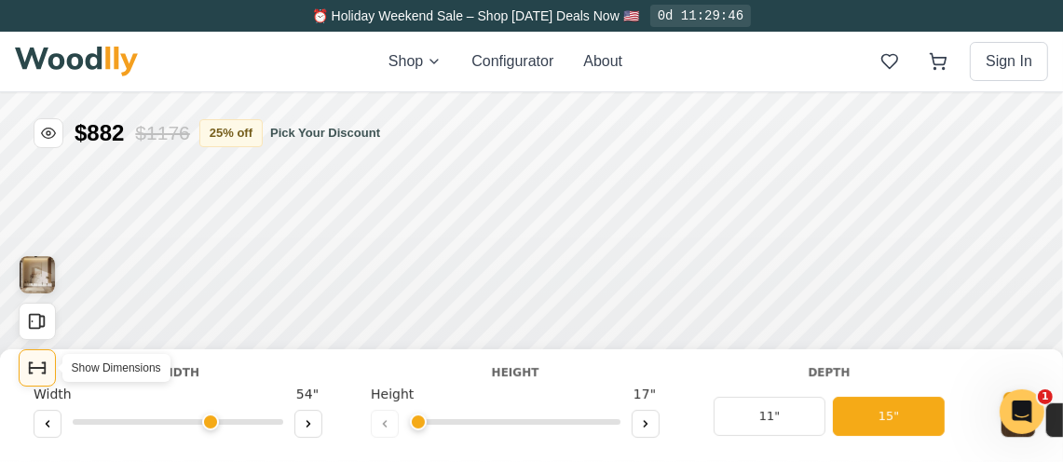
click at [33, 362] on icon "Show Dimensions" at bounding box center [37, 367] width 20 height 20
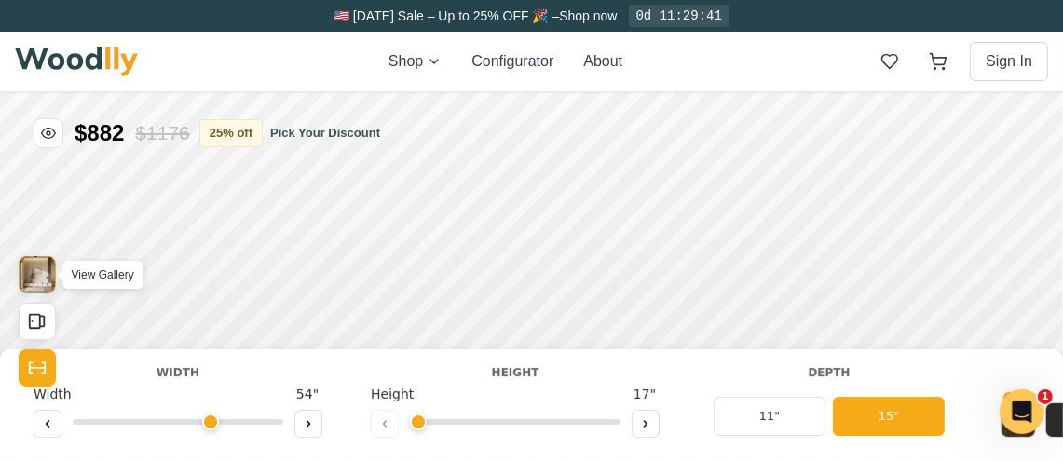
click at [40, 276] on img "View Gallery" at bounding box center [37, 273] width 35 height 37
click at [651, 416] on button at bounding box center [646, 423] width 28 height 28
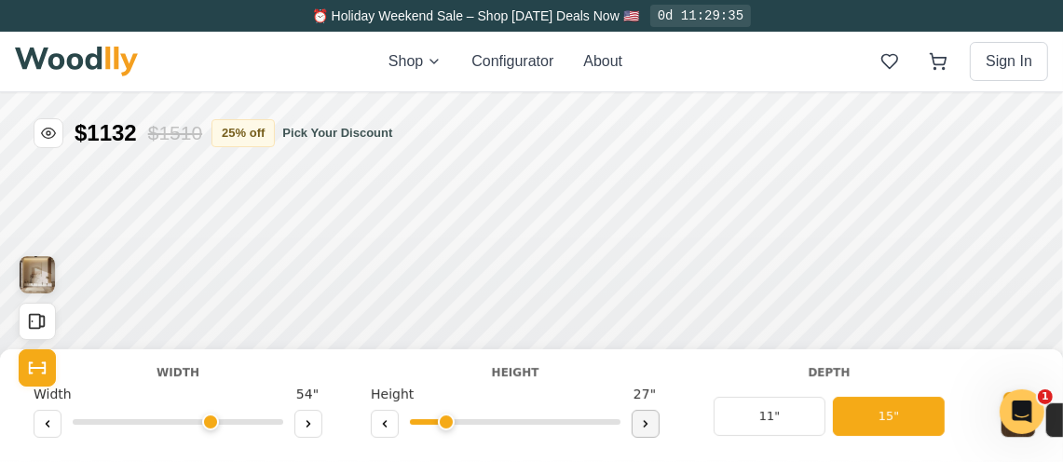
click at [646, 423] on icon at bounding box center [645, 422] width 11 height 11
click at [385, 425] on icon at bounding box center [385, 423] width 3 height 6
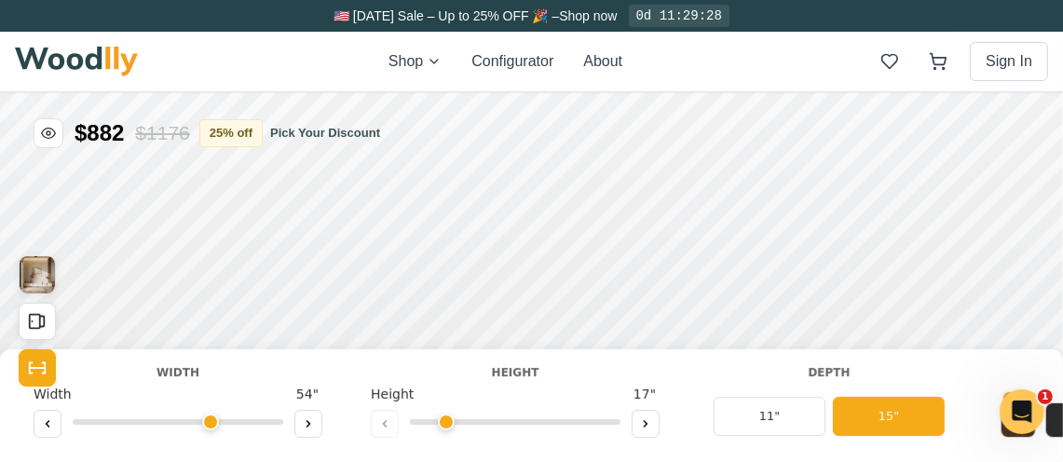
type input "1"
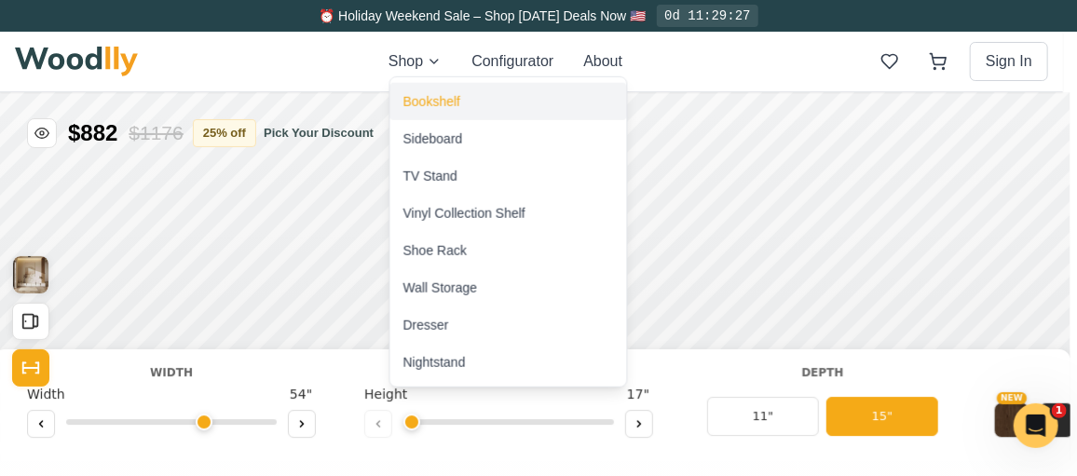
click at [441, 111] on div "Bookshelf" at bounding box center [508, 101] width 237 height 37
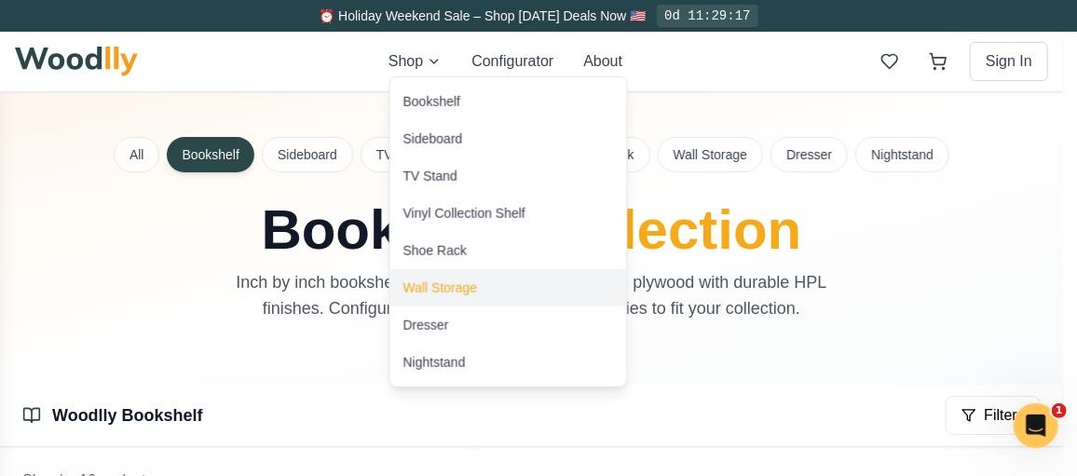
click at [458, 297] on div "Wall Storage" at bounding box center [508, 287] width 237 height 37
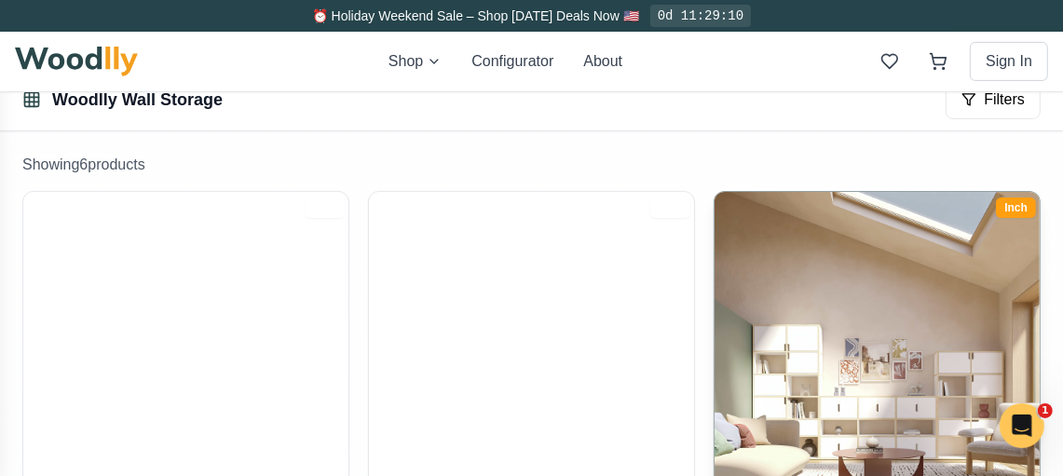
scroll to position [497, 0]
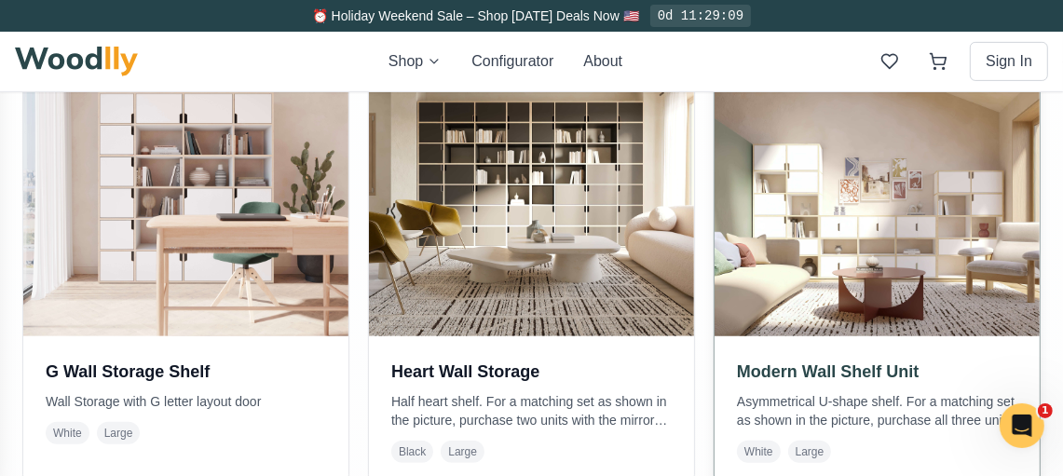
click at [909, 265] on img at bounding box center [876, 173] width 341 height 341
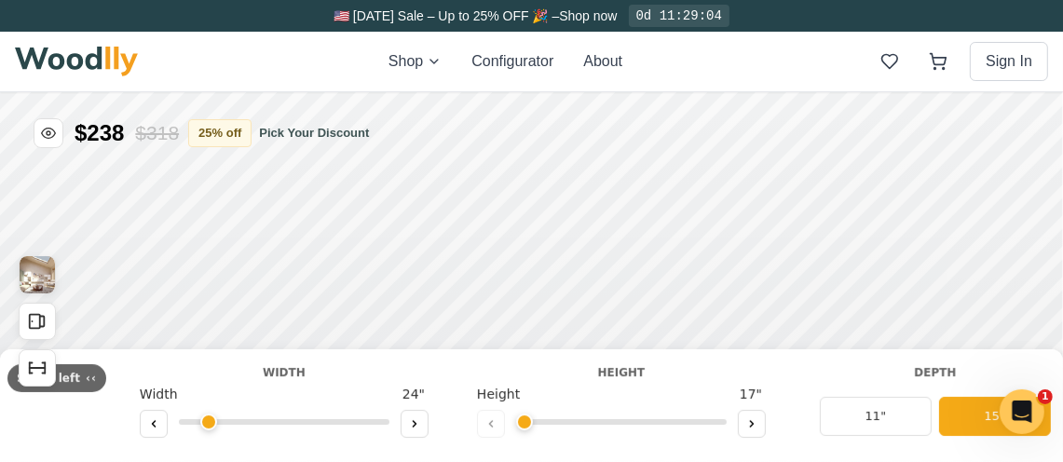
type input "63"
type input "3"
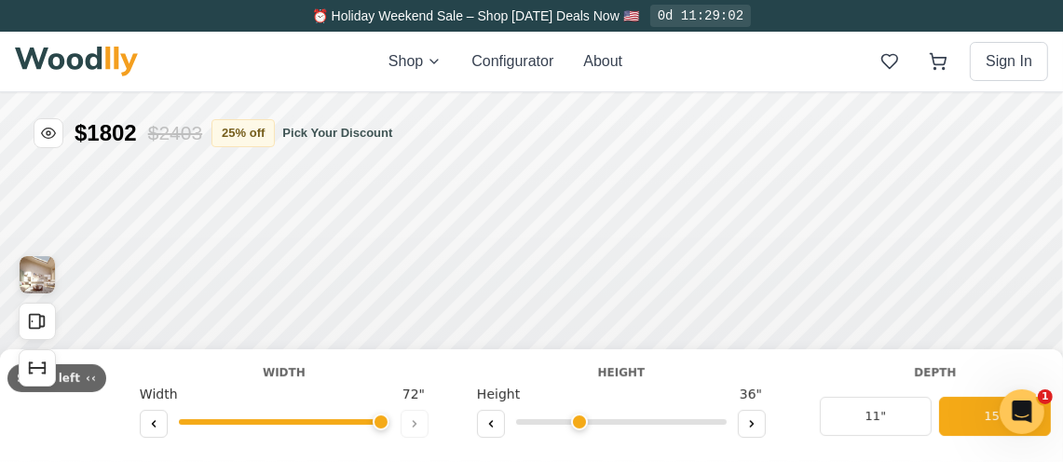
drag, startPoint x: 328, startPoint y: 424, endPoint x: 401, endPoint y: 420, distance: 72.8
click at [389, 420] on input "range" at bounding box center [284, 421] width 211 height 6
click at [373, 423] on input "range" at bounding box center [284, 421] width 211 height 6
drag, startPoint x: 363, startPoint y: 425, endPoint x: 253, endPoint y: 428, distance: 110.0
type input "41"
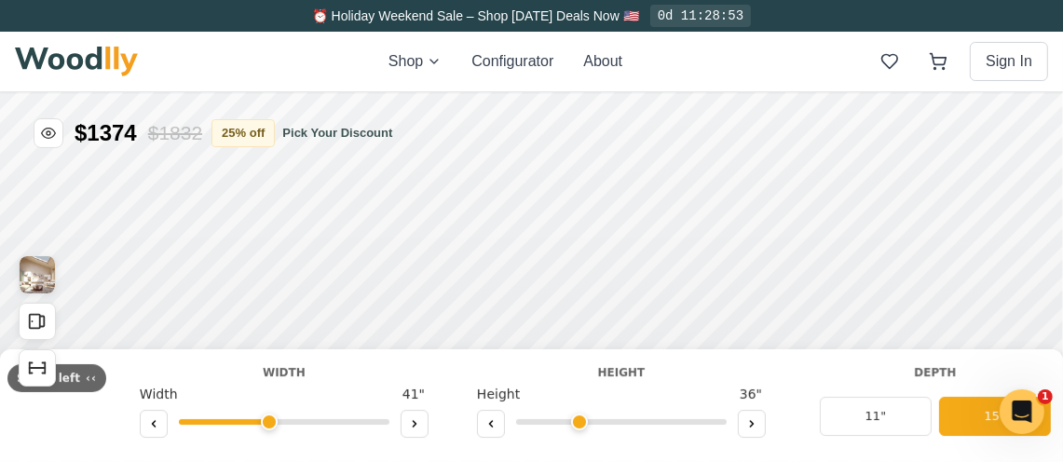
click at [253, 424] on input "range" at bounding box center [284, 421] width 211 height 6
drag, startPoint x: 565, startPoint y: 419, endPoint x: 542, endPoint y: 422, distance: 23.5
type input "2"
click at [542, 422] on input "range" at bounding box center [621, 421] width 211 height 6
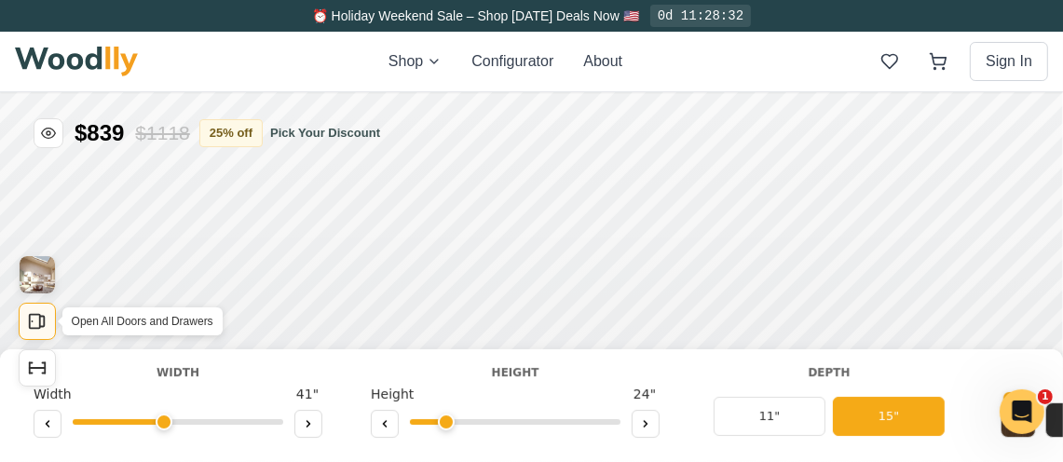
click at [47, 314] on icon "Open All Doors and Drawers" at bounding box center [37, 320] width 20 height 20
click at [32, 282] on img "View Gallery" at bounding box center [37, 273] width 35 height 37
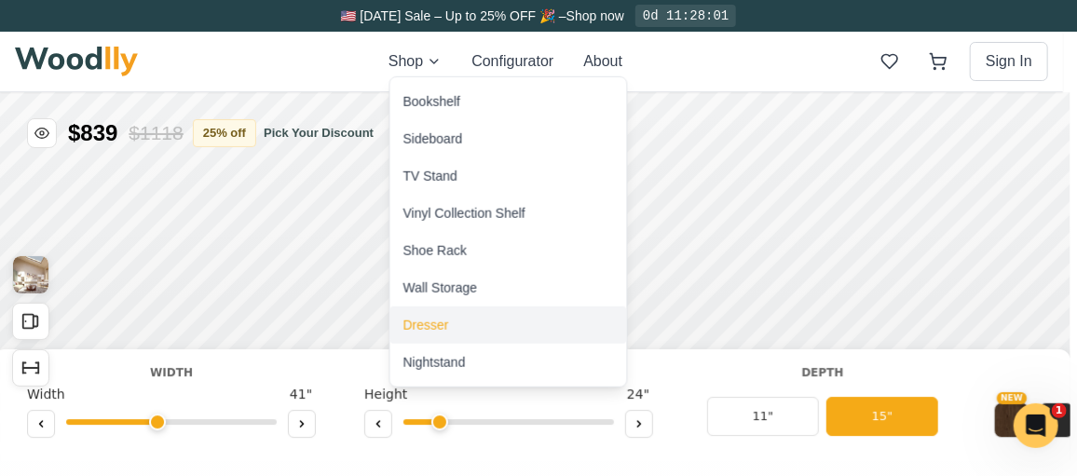
click at [434, 334] on div "Dresser" at bounding box center [508, 324] width 237 height 37
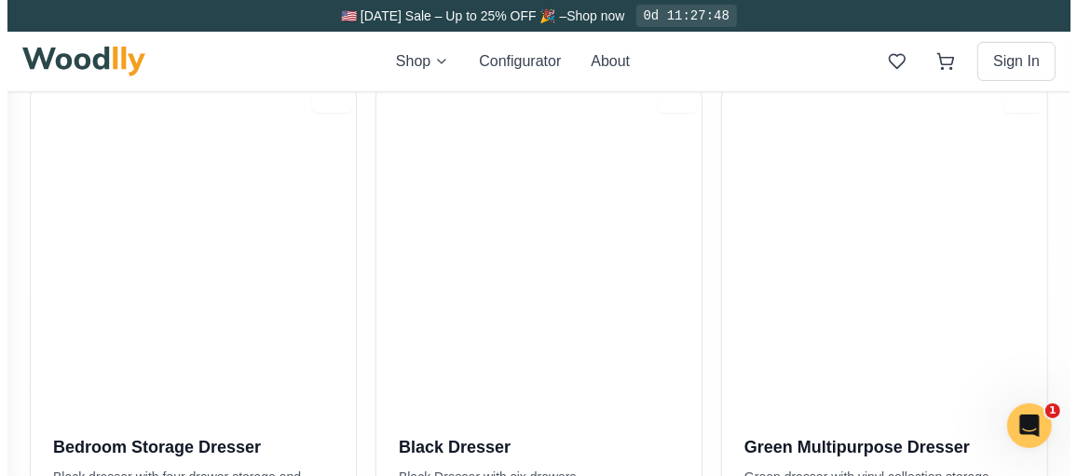
scroll to position [4, 0]
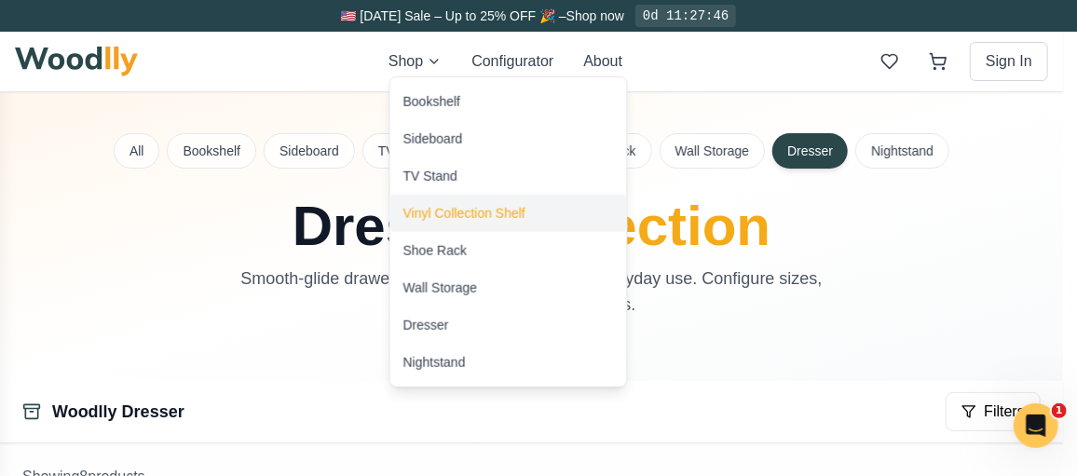
click at [445, 215] on div "Vinyl Collection Shelf" at bounding box center [464, 213] width 122 height 19
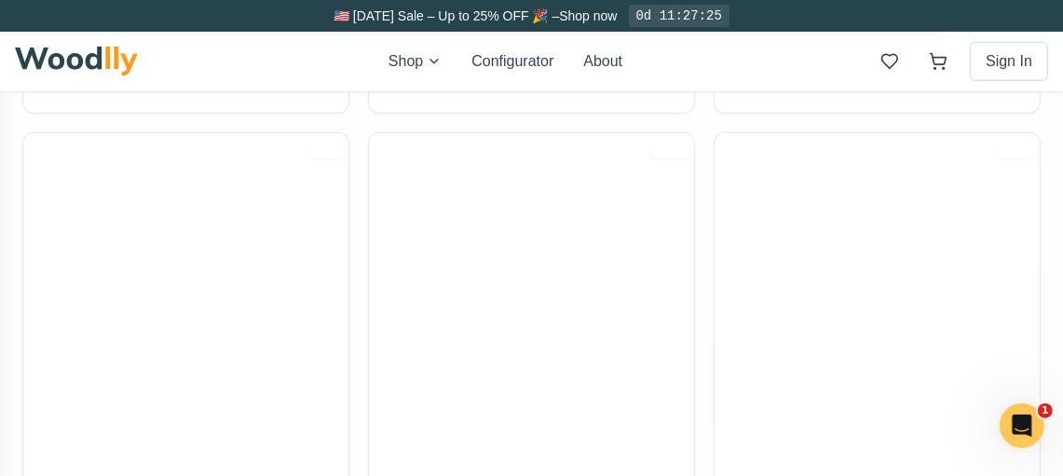
scroll to position [993, 0]
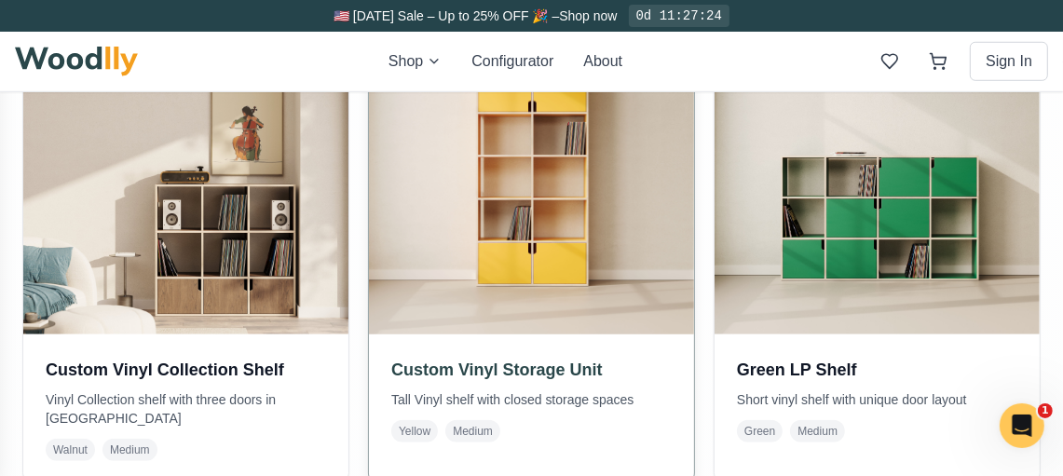
click at [547, 234] on img at bounding box center [531, 171] width 341 height 341
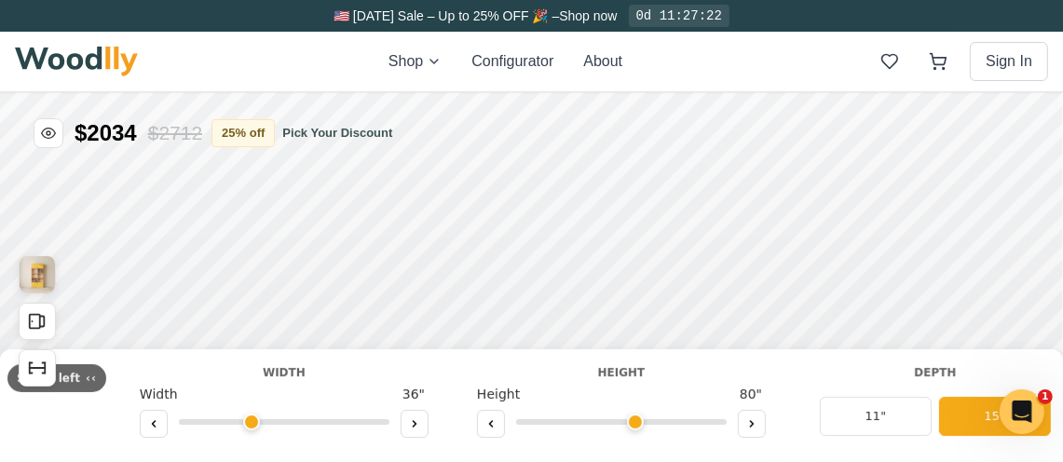
type input "36"
type input "5"
drag, startPoint x: 234, startPoint y: 418, endPoint x: 185, endPoint y: 424, distance: 48.8
type input "22"
click at [185, 424] on input "range" at bounding box center [284, 421] width 211 height 6
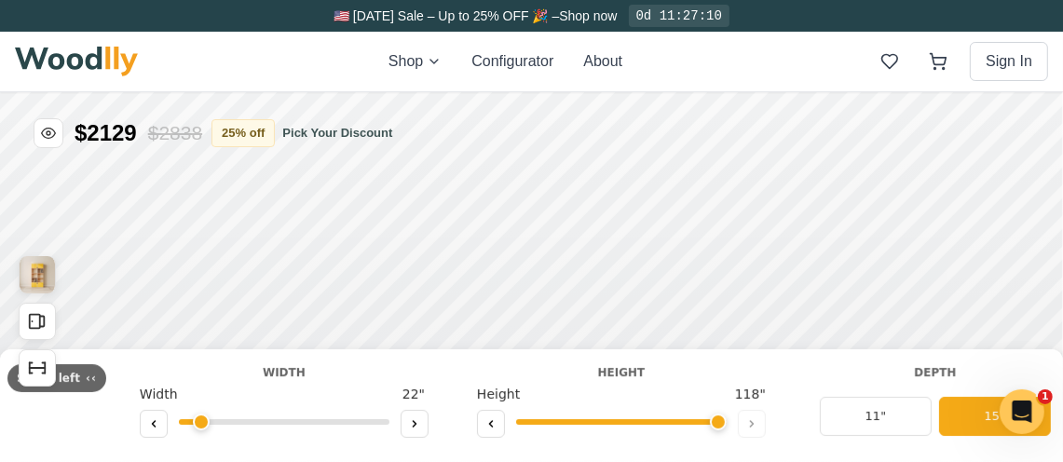
drag, startPoint x: 622, startPoint y: 420, endPoint x: 720, endPoint y: 413, distance: 98.1
click at [720, 418] on input "range" at bounding box center [621, 421] width 211 height 6
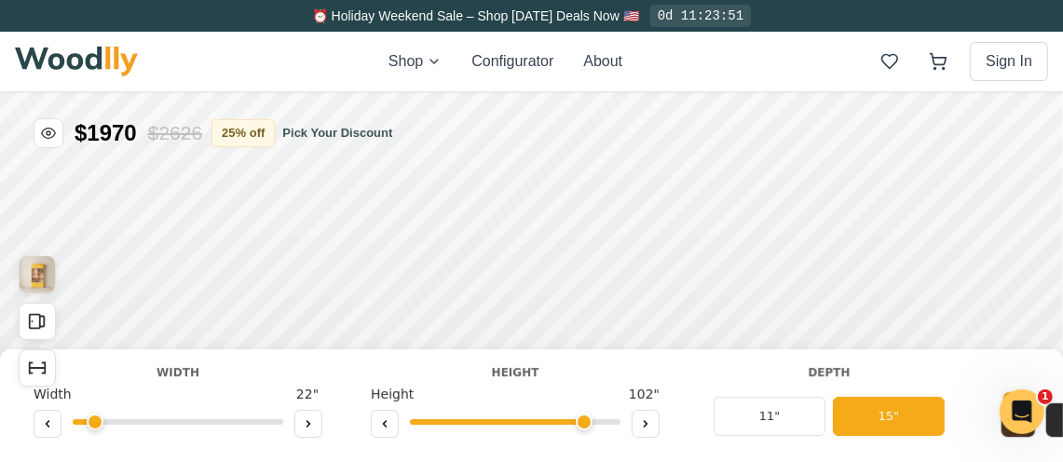
drag, startPoint x: 613, startPoint y: 426, endPoint x: 588, endPoint y: 426, distance: 25.2
click at [588, 424] on input "range" at bounding box center [515, 421] width 211 height 6
drag, startPoint x: 584, startPoint y: 426, endPoint x: 541, endPoint y: 436, distance: 44.1
click at [541, 424] on input "range" at bounding box center [515, 421] width 211 height 6
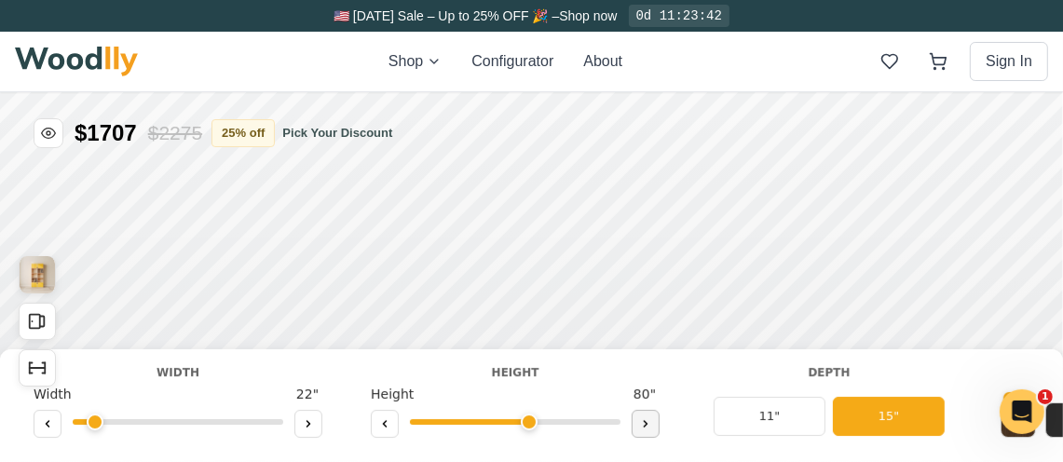
click at [645, 423] on icon at bounding box center [645, 422] width 11 height 11
type input "8"
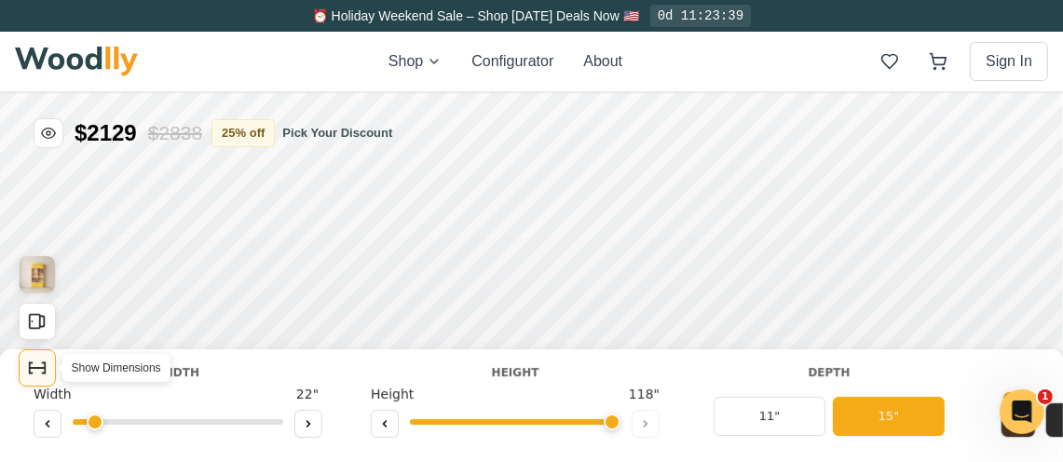
click at [40, 372] on icon "Show Dimensions" at bounding box center [37, 367] width 20 height 20
